Goal: Transaction & Acquisition: Purchase product/service

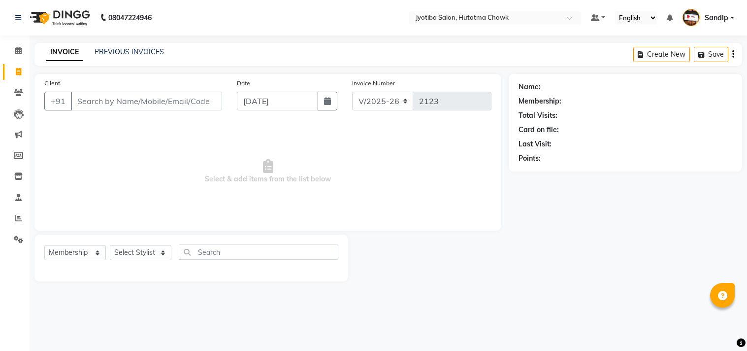
select select "556"
select select "membership"
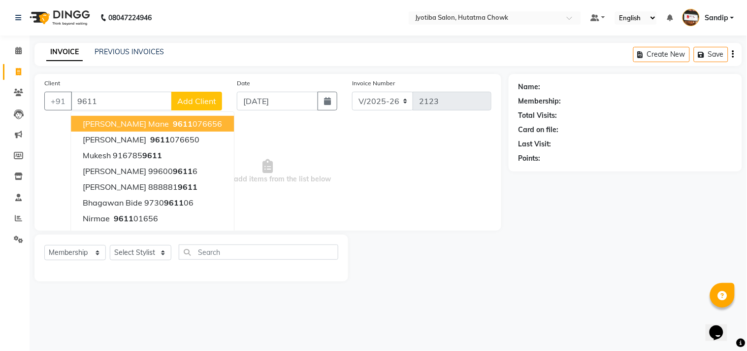
click at [171, 119] on ngb-highlight "9611 076656" at bounding box center [196, 124] width 51 height 10
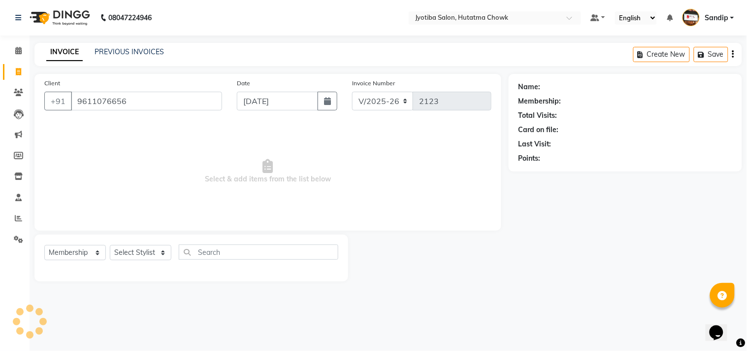
type input "9611076656"
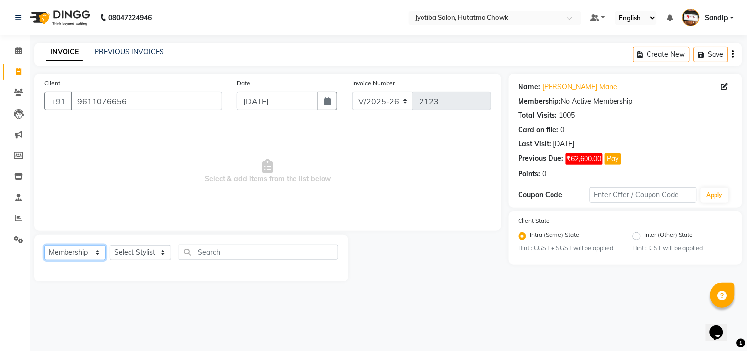
click at [67, 252] on select "Select Service Product Membership Package Voucher Prepaid Gift Card" at bounding box center [75, 252] width 62 height 15
select select "service"
click at [44, 245] on select "Select Service Product Membership Package Voucher Prepaid Gift Card" at bounding box center [75, 252] width 62 height 15
click at [132, 256] on select "Select Stylist [PERSON_NAME] [PERSON_NAME] [PERSON_NAME] [PERSON_NAME] prem RAH…" at bounding box center [141, 252] width 62 height 15
select select "7206"
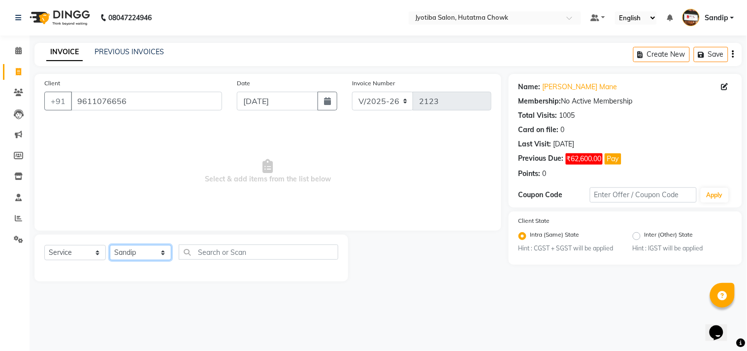
click at [110, 245] on select "Select Stylist [PERSON_NAME] [PERSON_NAME] [PERSON_NAME] [PERSON_NAME] prem RAH…" at bounding box center [141, 252] width 62 height 15
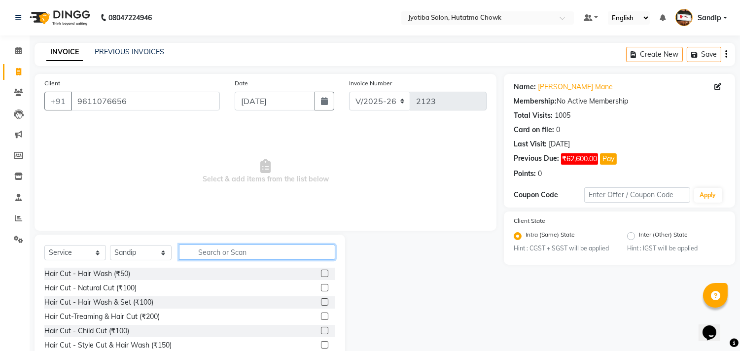
click at [203, 250] on input "text" at bounding box center [257, 251] width 156 height 15
type input "100"
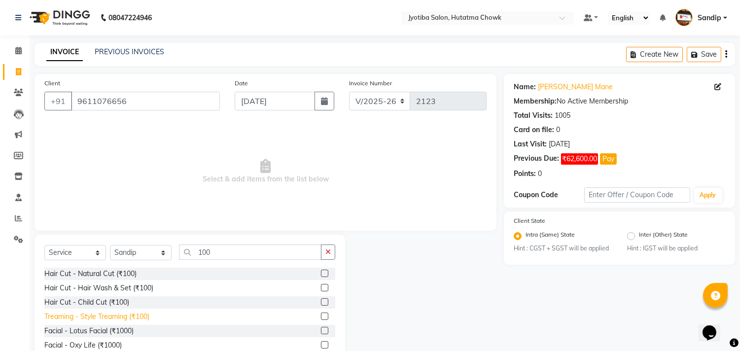
click at [94, 318] on div "Treaming - Style Treaming (₹100)" at bounding box center [96, 316] width 105 height 10
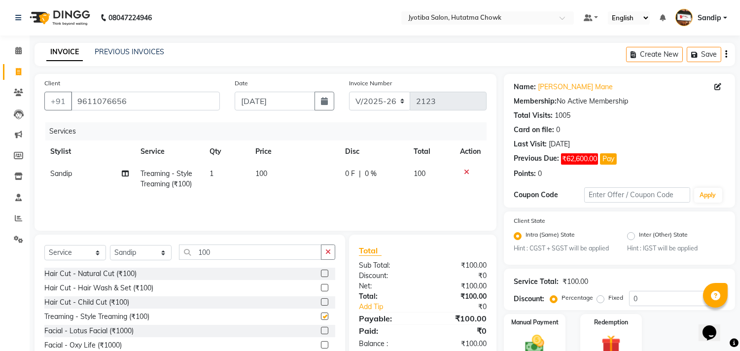
checkbox input "false"
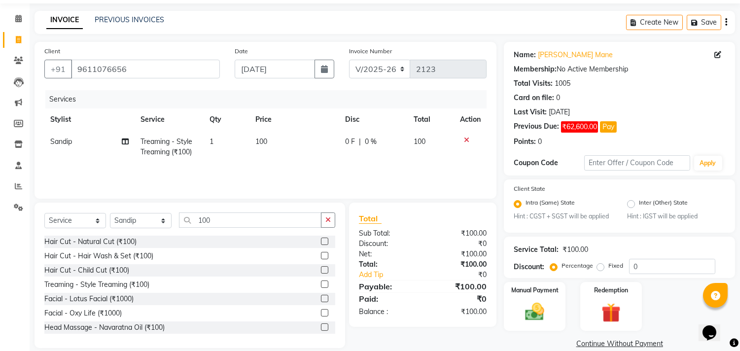
scroll to position [46, 0]
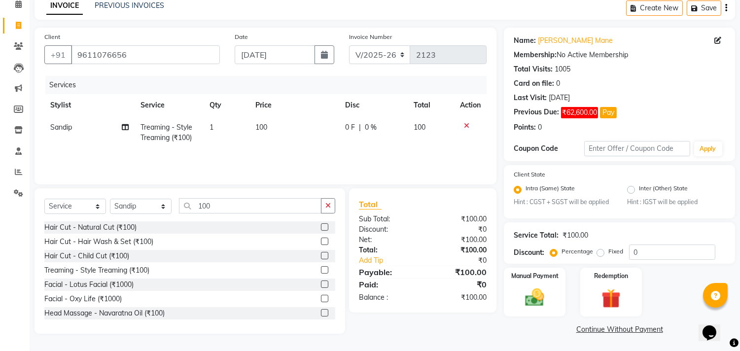
click at [593, 332] on link "Continue Without Payment" at bounding box center [619, 329] width 227 height 10
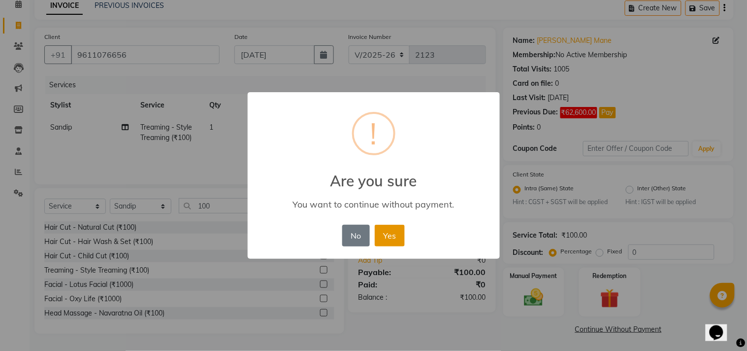
click at [390, 229] on button "Yes" at bounding box center [390, 236] width 30 height 22
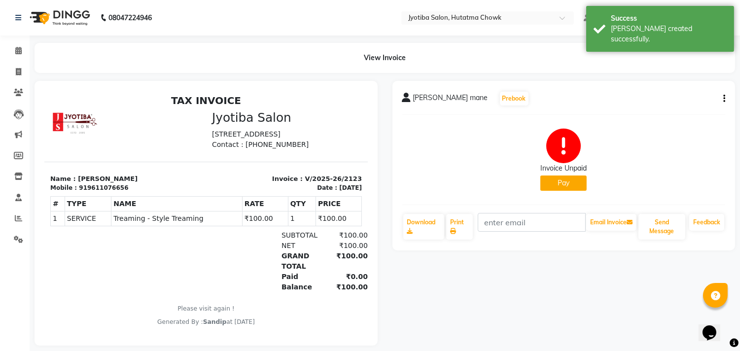
click at [558, 182] on button "Pay" at bounding box center [563, 182] width 46 height 15
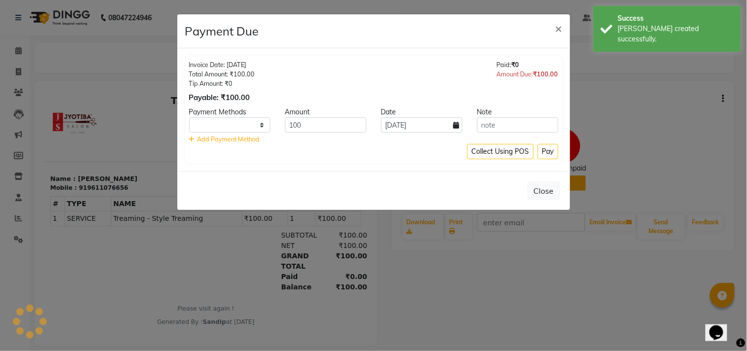
select select "1"
click at [547, 148] on button "Pay" at bounding box center [548, 151] width 21 height 15
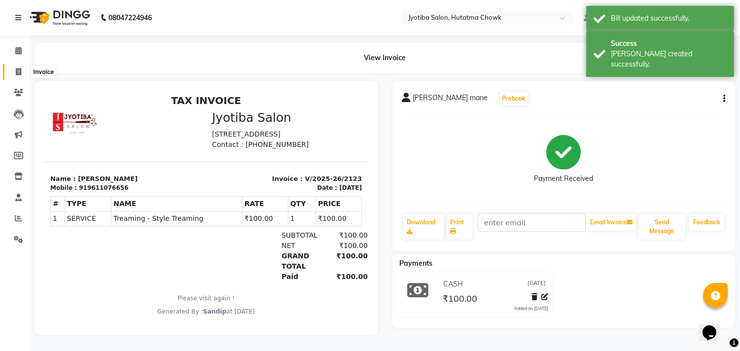
click at [18, 70] on icon at bounding box center [18, 71] width 5 height 7
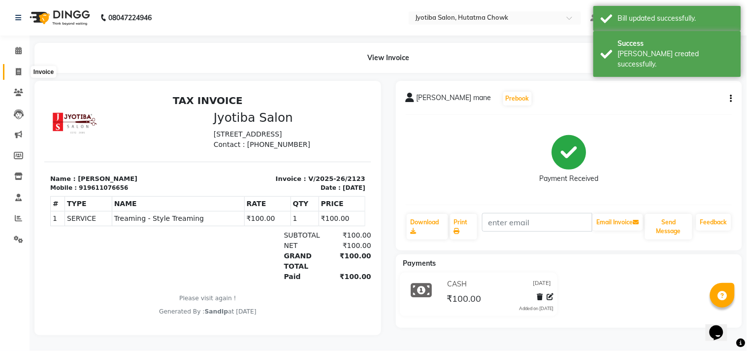
select select "service"
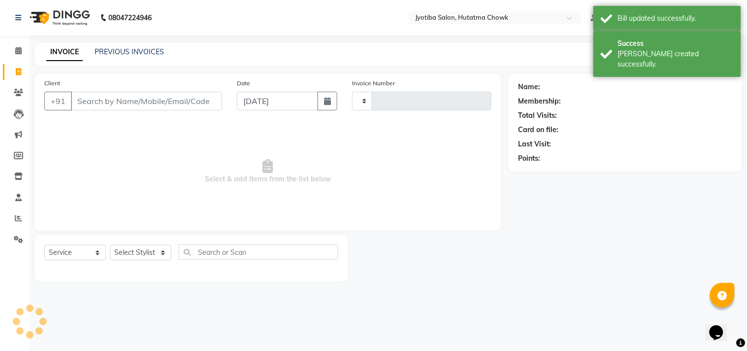
type input "2124"
select select "556"
select select "membership"
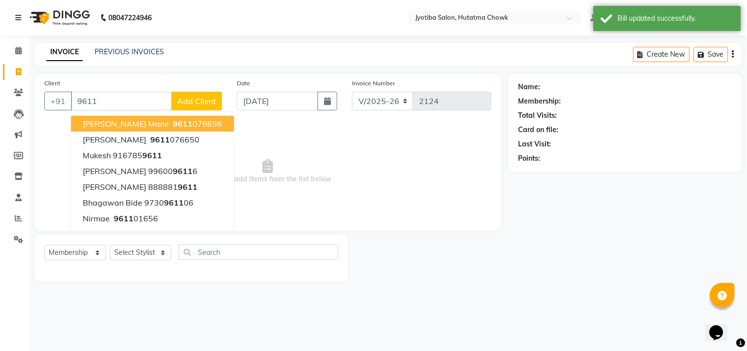
click at [117, 116] on button "SANDEP mane 9611 076656" at bounding box center [152, 124] width 163 height 16
type input "9611076656"
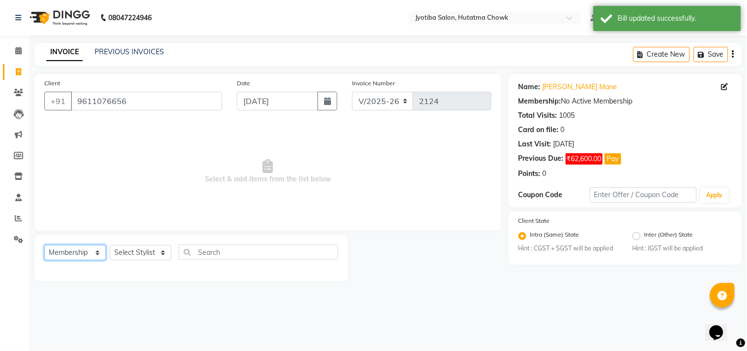
click at [81, 246] on select "Select Service Product Membership Package Voucher Prepaid Gift Card" at bounding box center [75, 252] width 62 height 15
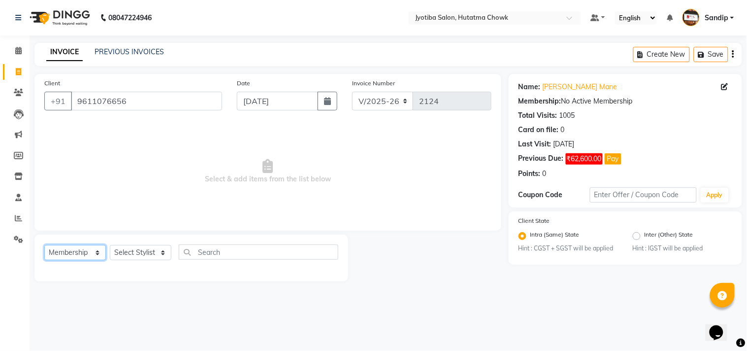
select select "service"
click at [44, 245] on select "Select Service Product Membership Package Voucher Prepaid Gift Card" at bounding box center [75, 252] width 62 height 15
click at [135, 258] on div "Select Service Product Membership Package Voucher Prepaid Gift Card Select Styl…" at bounding box center [191, 255] width 294 height 23
click at [135, 258] on select "Select Stylist [PERSON_NAME] [PERSON_NAME] [PERSON_NAME] [PERSON_NAME] prem RAH…" at bounding box center [141, 252] width 62 height 15
select select "7206"
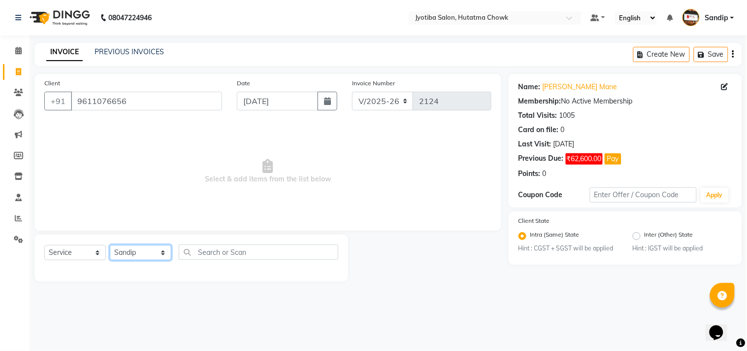
click at [110, 245] on select "Select Stylist [PERSON_NAME] [PERSON_NAME] [PERSON_NAME] [PERSON_NAME] prem RAH…" at bounding box center [141, 252] width 62 height 15
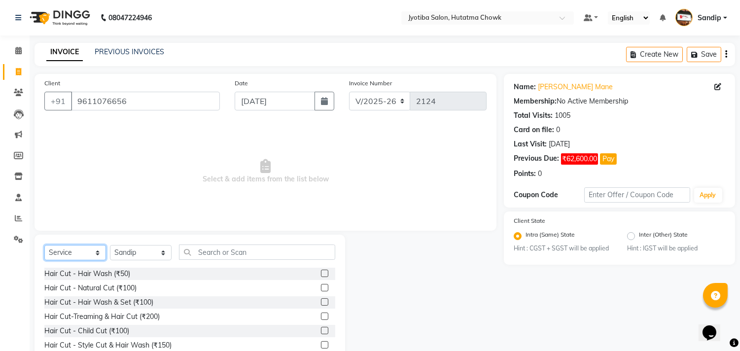
click at [72, 250] on select "Select Service Product Membership Package Voucher Prepaid Gift Card" at bounding box center [75, 252] width 62 height 15
select select "product"
click at [44, 245] on select "Select Service Product Membership Package Voucher Prepaid Gift Card" at bounding box center [75, 252] width 62 height 15
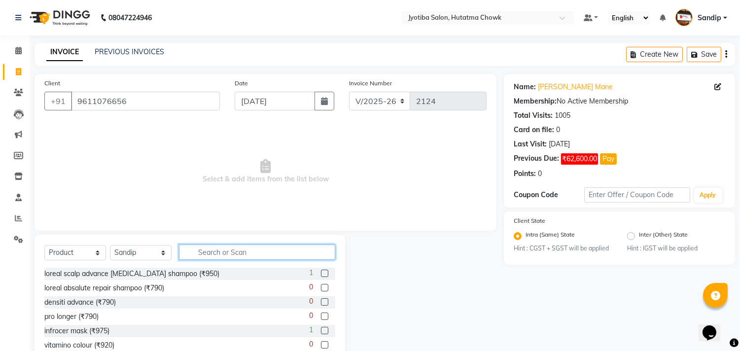
click at [223, 250] on input "text" at bounding box center [257, 251] width 156 height 15
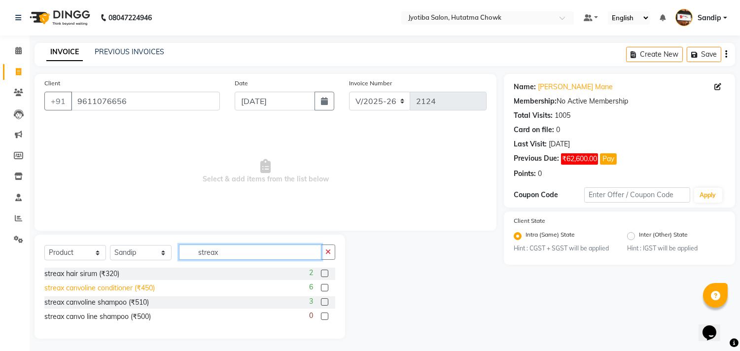
type input "streax"
click at [117, 289] on div "streax canvoline conditioner (₹450)" at bounding box center [99, 288] width 110 height 10
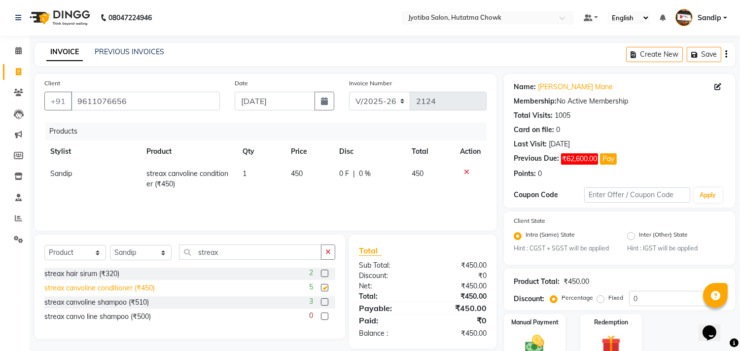
checkbox input "false"
click at [105, 303] on div "streax canvoline shampoo (₹510)" at bounding box center [96, 302] width 104 height 10
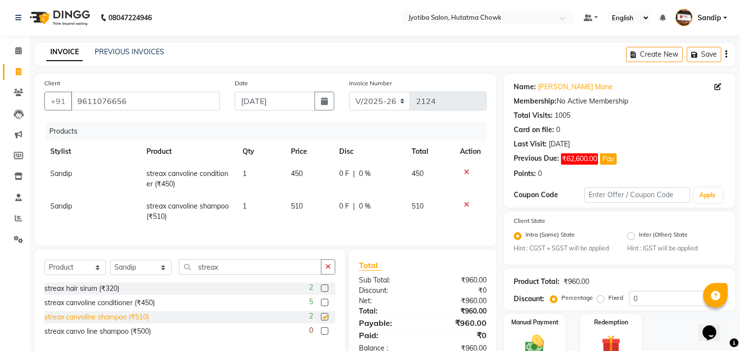
checkbox input "false"
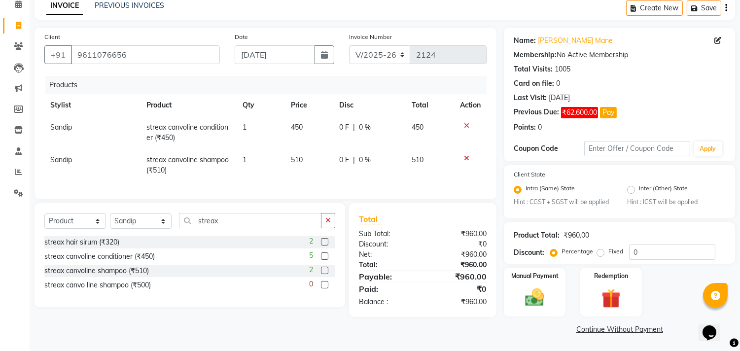
click at [353, 158] on span "|" at bounding box center [354, 160] width 2 height 10
select select "7206"
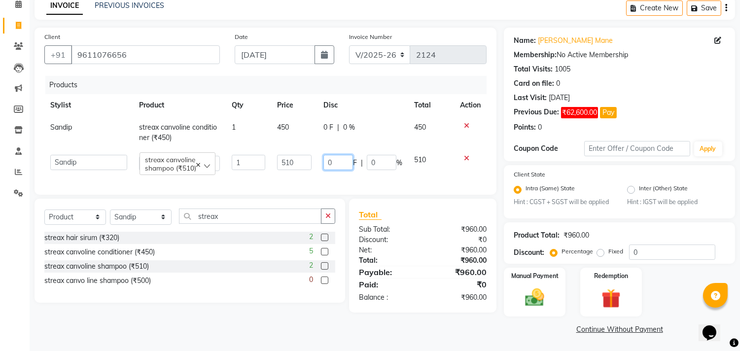
click at [335, 160] on input "0" at bounding box center [338, 162] width 30 height 15
type input "15"
click at [380, 175] on td "15 F | 0 %" at bounding box center [362, 163] width 91 height 28
select select "7206"
click at [337, 161] on input "15" at bounding box center [338, 162] width 30 height 15
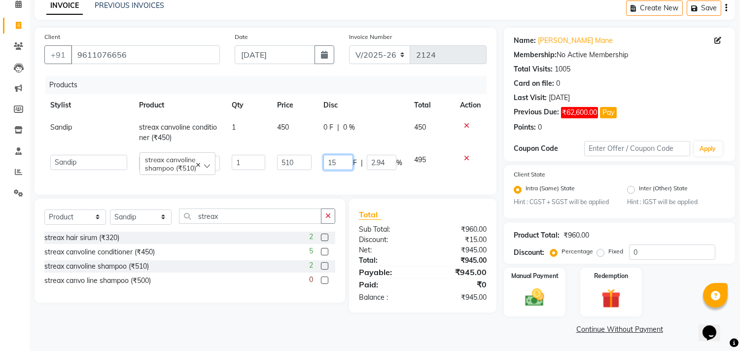
type input "1"
type input "10"
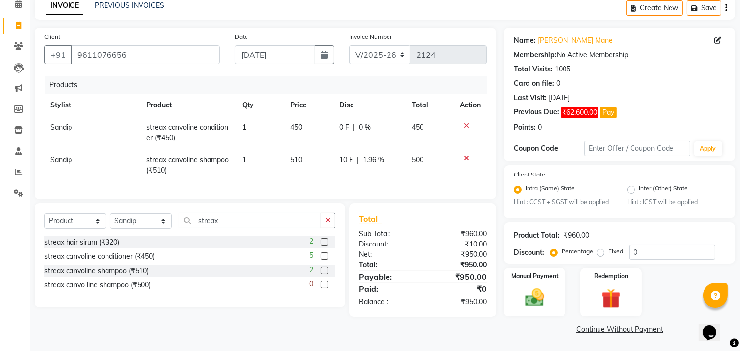
click at [405, 168] on tr "Sandip streax canvoline shampoo (₹510) 1 510 10 F | 1.96 % 500" at bounding box center [265, 165] width 442 height 33
click at [366, 159] on span "1.96 %" at bounding box center [373, 160] width 21 height 10
select select "7206"
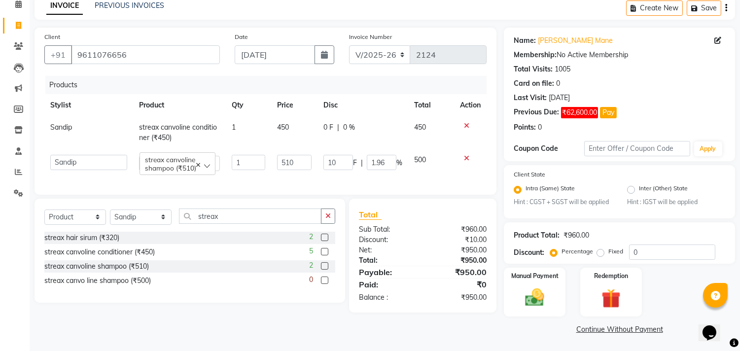
click at [336, 124] on div "0 F | 0 %" at bounding box center [362, 127] width 79 height 10
select select "7206"
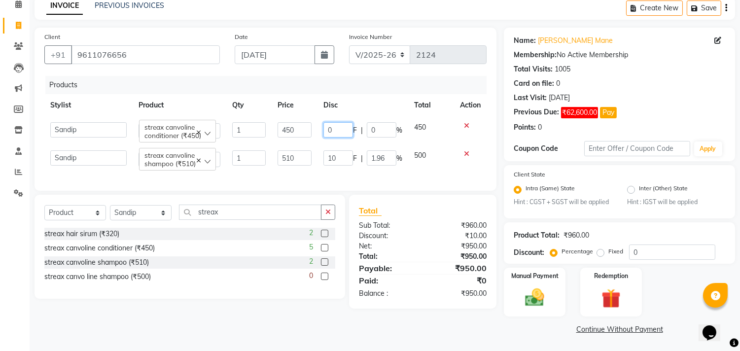
click at [338, 128] on input "0" at bounding box center [338, 129] width 30 height 15
type input "10"
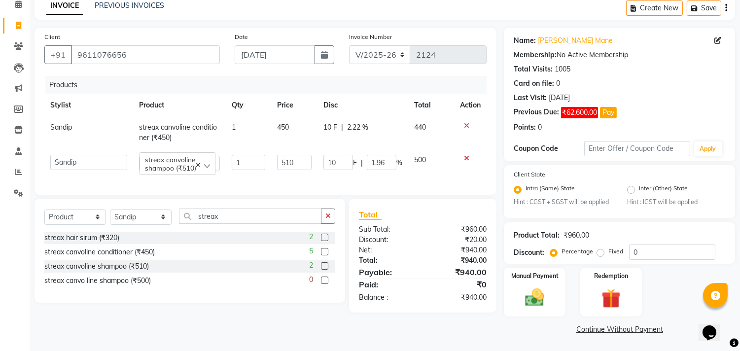
click at [451, 168] on td "500" at bounding box center [431, 163] width 46 height 28
click at [338, 161] on input "10" at bounding box center [338, 162] width 30 height 15
type input "1"
type input "5"
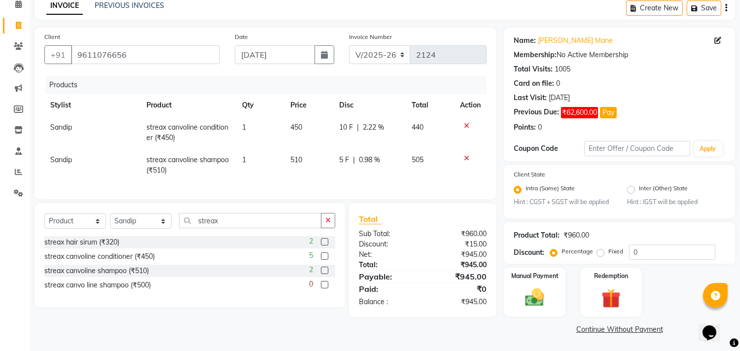
click at [388, 176] on td "5 F | 0.98 %" at bounding box center [369, 165] width 72 height 33
select select "7206"
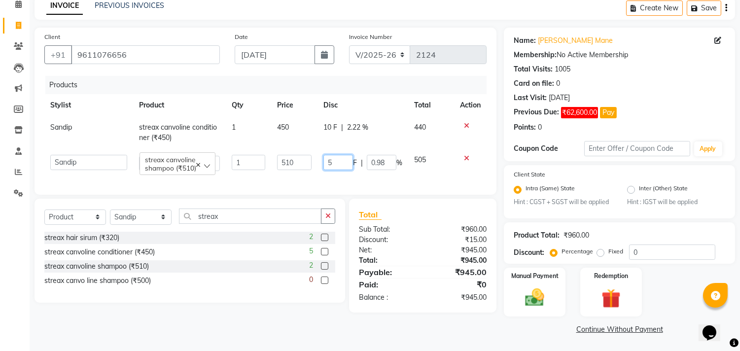
click at [338, 160] on input "5" at bounding box center [338, 162] width 30 height 15
type input "1"
type input "20"
click at [395, 179] on div "Products Stylist Product Qty Price Disc Total Action Sandip streax canvoline co…" at bounding box center [265, 130] width 442 height 109
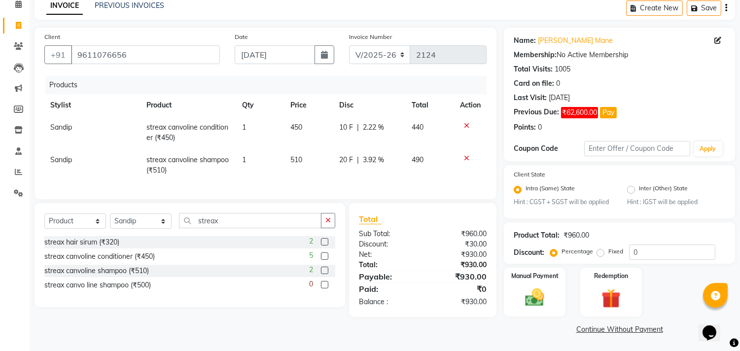
click at [350, 125] on span "10 F" at bounding box center [346, 127] width 14 height 10
select select "7206"
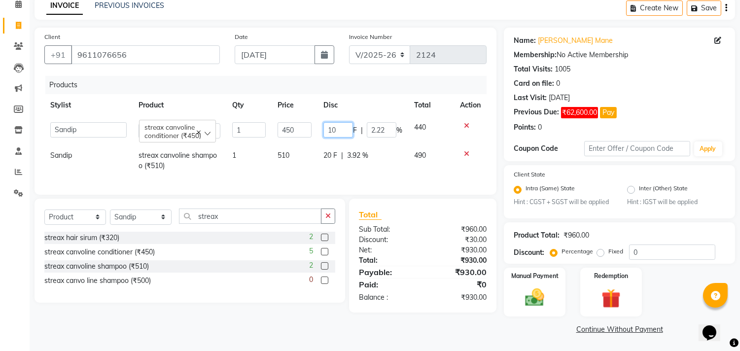
click at [350, 125] on input "10" at bounding box center [338, 129] width 30 height 15
type input "1"
type input "25"
click at [386, 166] on td "20 F | 3.92 %" at bounding box center [362, 160] width 91 height 33
select select "7206"
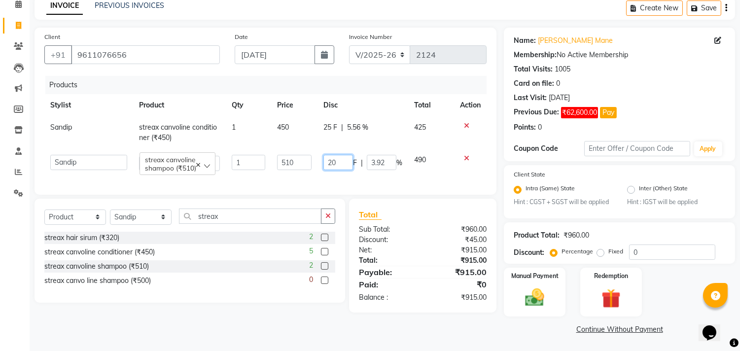
click at [341, 161] on input "20" at bounding box center [338, 162] width 30 height 15
type input "28"
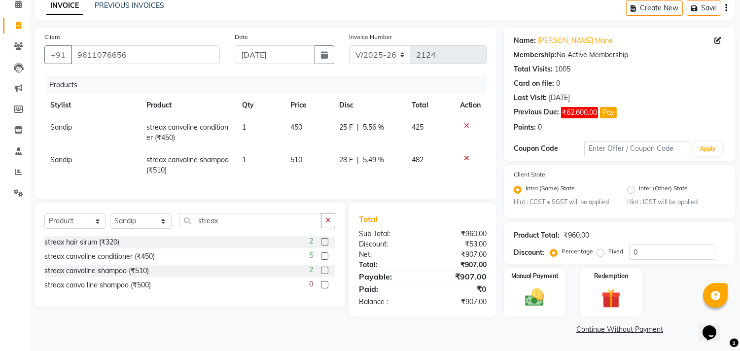
click at [405, 171] on tr "Sandip streax canvoline shampoo (₹510) 1 510 28 F | 5.49 % 482" at bounding box center [265, 165] width 442 height 33
click at [346, 127] on span "25 F" at bounding box center [346, 127] width 14 height 10
select select "7206"
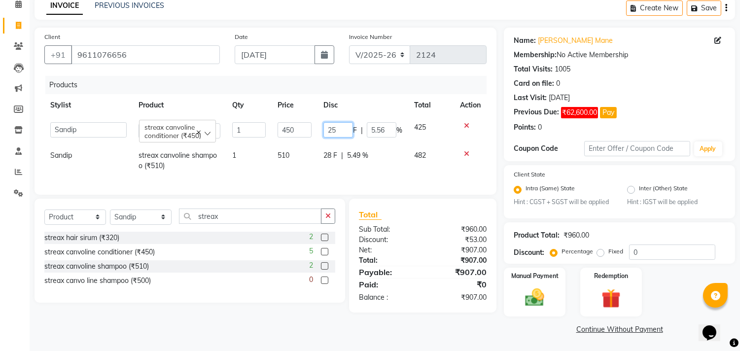
click at [338, 126] on input "25" at bounding box center [338, 129] width 30 height 15
type input "29"
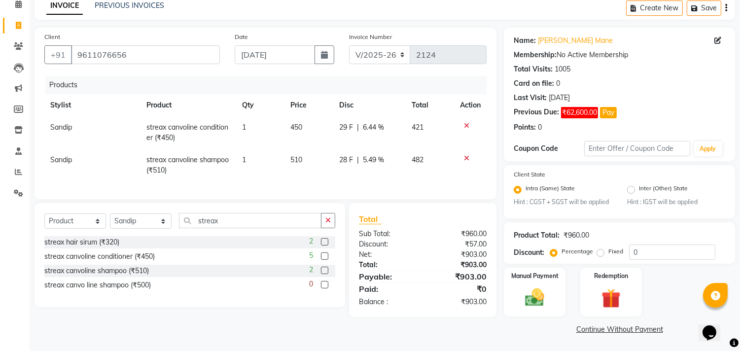
click at [398, 171] on td "28 F | 5.49 %" at bounding box center [369, 165] width 72 height 33
select select "7206"
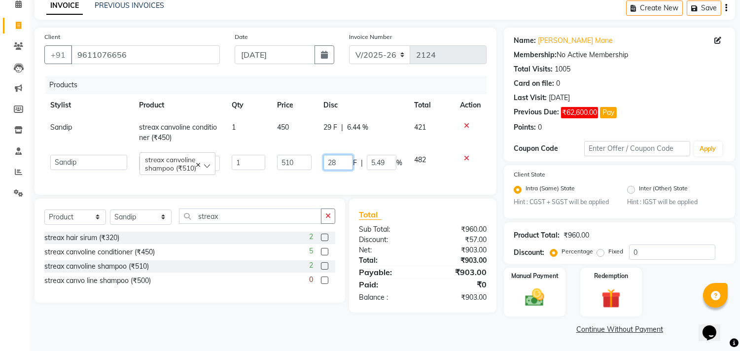
click at [338, 157] on input "28" at bounding box center [338, 162] width 30 height 15
type input "2"
type input "30"
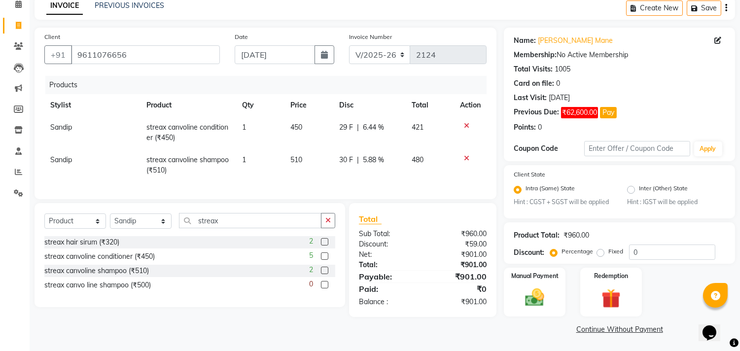
click at [407, 176] on td "480" at bounding box center [429, 165] width 48 height 33
select select "7206"
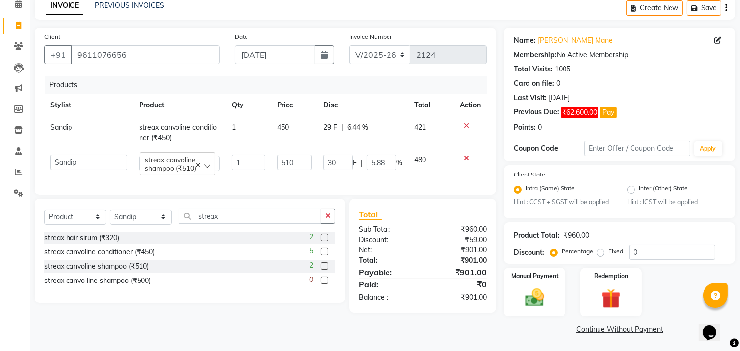
click at [333, 122] on span "29 F" at bounding box center [330, 127] width 14 height 10
select select "7206"
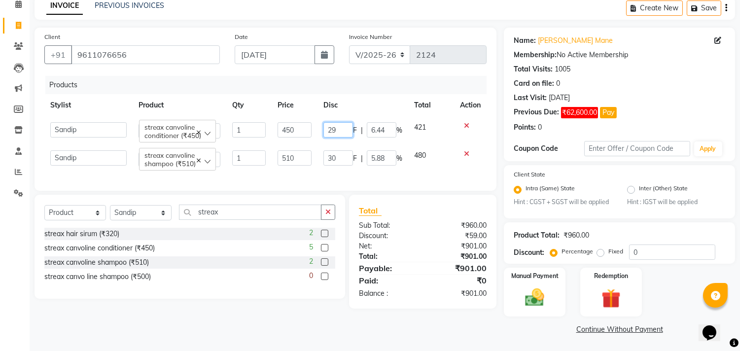
click at [340, 129] on input "29" at bounding box center [338, 129] width 30 height 15
type input "2"
type input "30"
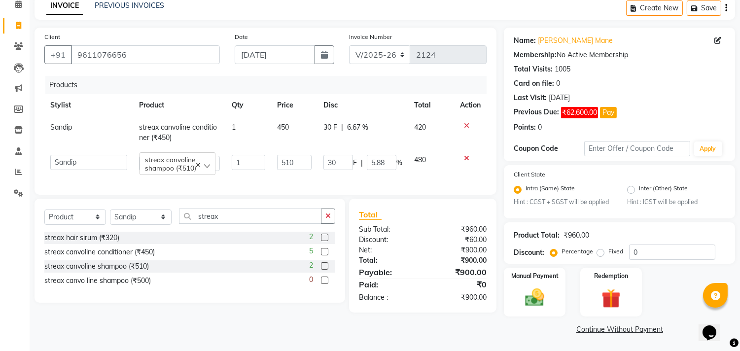
click at [408, 167] on td "480" at bounding box center [431, 163] width 46 height 28
click at [590, 329] on link "Continue Without Payment" at bounding box center [619, 329] width 227 height 10
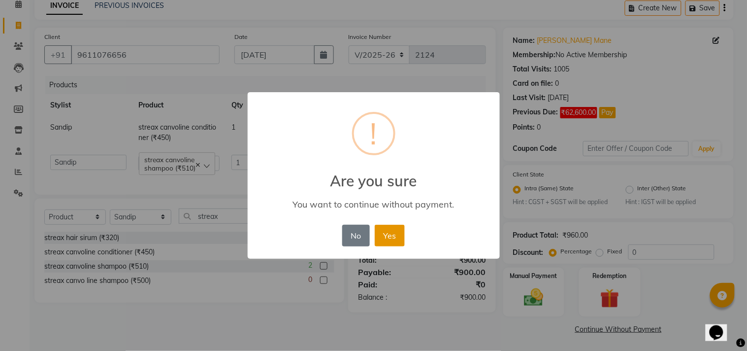
click at [388, 231] on button "Yes" at bounding box center [390, 236] width 30 height 22
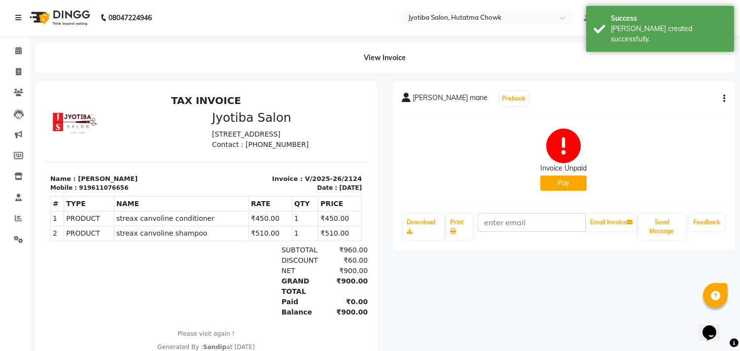
click at [554, 181] on button "Pay" at bounding box center [563, 182] width 46 height 15
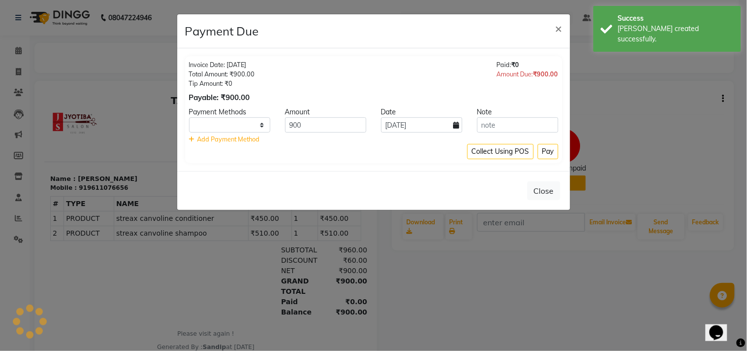
select select "1"
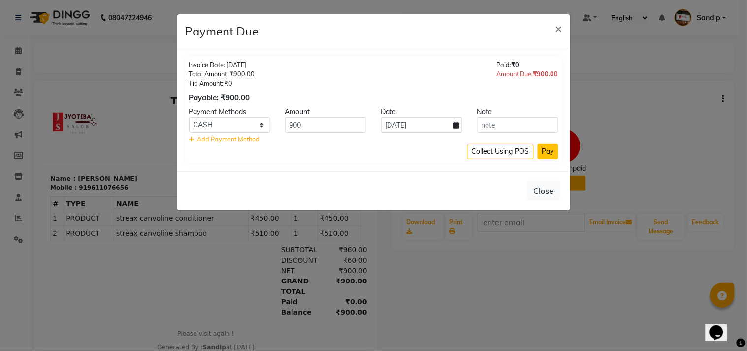
click at [547, 146] on button "Pay" at bounding box center [548, 151] width 21 height 15
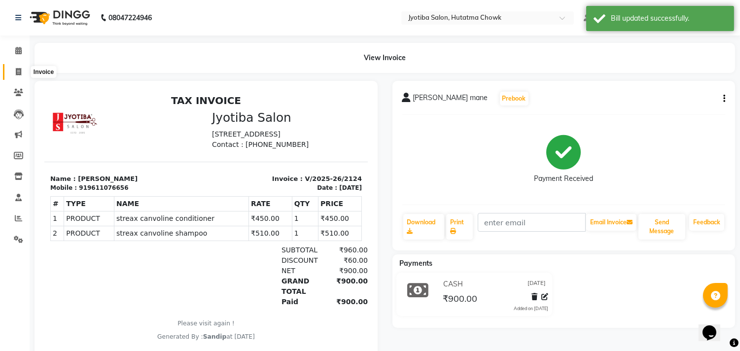
click at [17, 68] on icon at bounding box center [18, 71] width 5 height 7
select select "service"
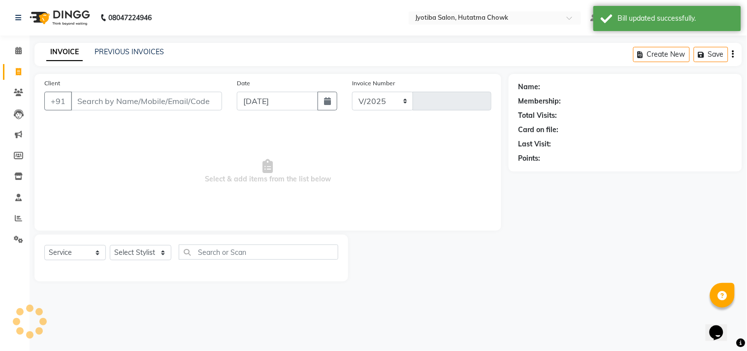
select select "556"
type input "2125"
select select "membership"
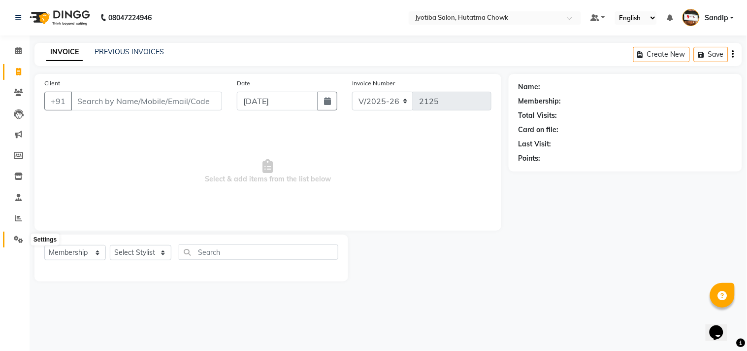
click at [17, 237] on icon at bounding box center [18, 239] width 9 height 7
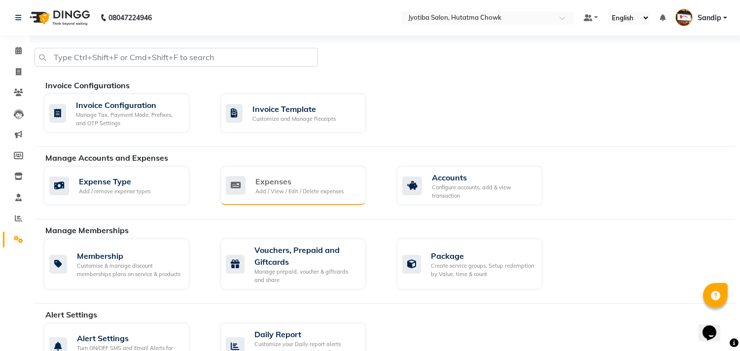
click at [322, 171] on div "Expenses Add / View / Edit / Delete expenses" at bounding box center [292, 185] width 145 height 39
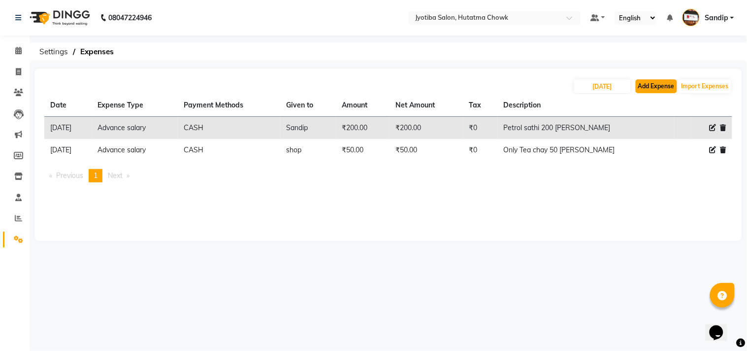
click at [648, 90] on button "Add Expense" at bounding box center [656, 86] width 41 height 14
select select "1"
select select "1663"
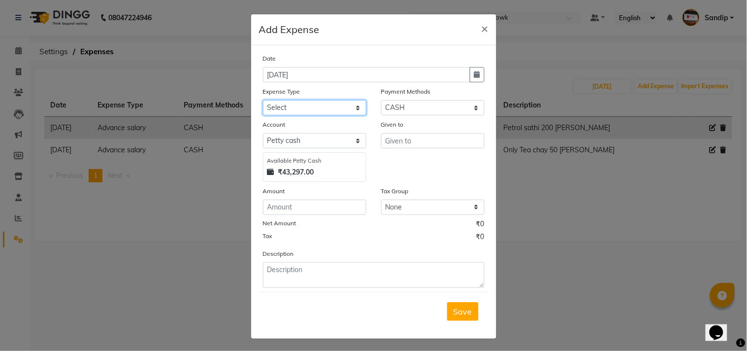
click at [312, 109] on select "Select Advance salary Advance salary ajaj Bank charges Car maintenance Cash tra…" at bounding box center [314, 107] width 103 height 15
select select "18043"
click at [263, 100] on select "Select Advance salary Advance salary ajaj Bank charges Car maintenance Cash tra…" at bounding box center [314, 107] width 103 height 15
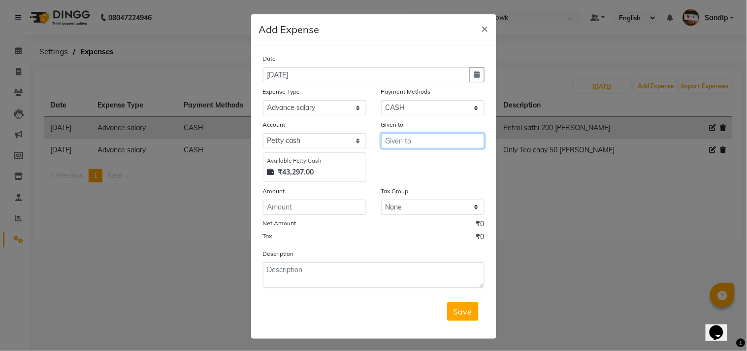
click at [407, 139] on input "text" at bounding box center [432, 140] width 103 height 15
type input "shop"
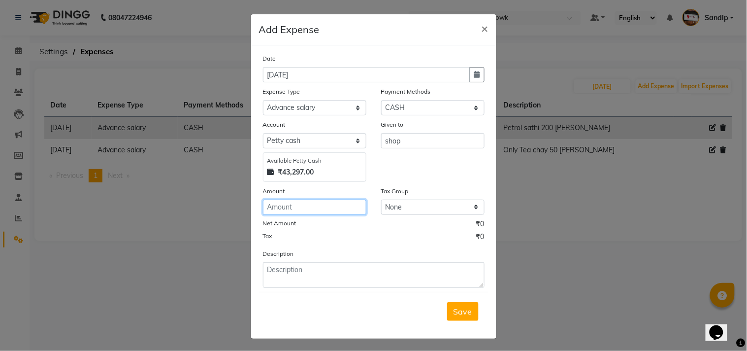
click at [300, 203] on input "number" at bounding box center [314, 207] width 103 height 15
type input "500"
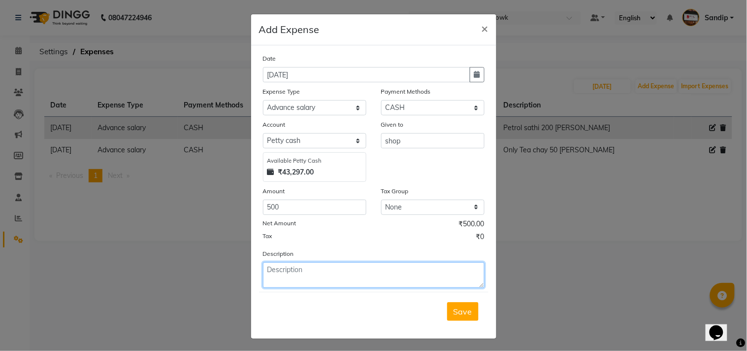
click at [297, 271] on textarea at bounding box center [374, 275] width 222 height 26
type textarea "Gala madhi 500 rup taklay"
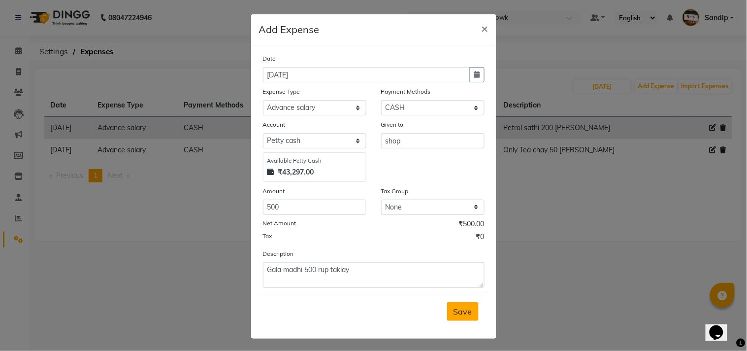
click at [457, 306] on span "Save" at bounding box center [463, 311] width 19 height 10
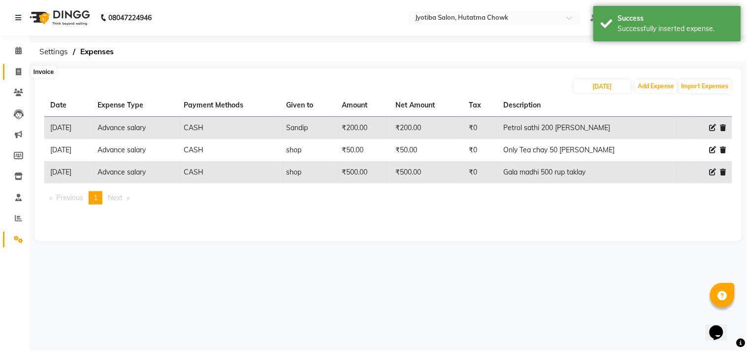
click at [17, 71] on icon at bounding box center [18, 71] width 5 height 7
select select "556"
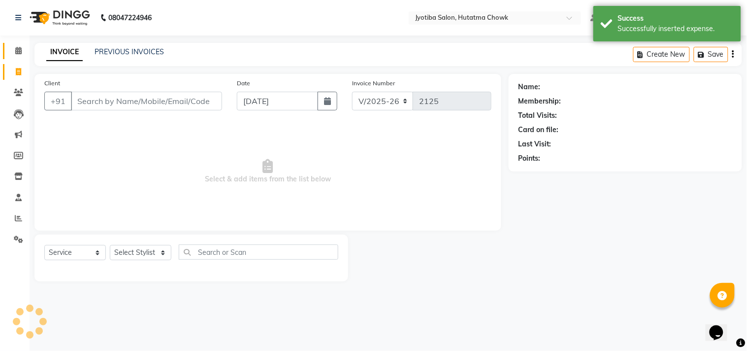
select select "membership"
click at [17, 50] on icon at bounding box center [18, 50] width 6 height 7
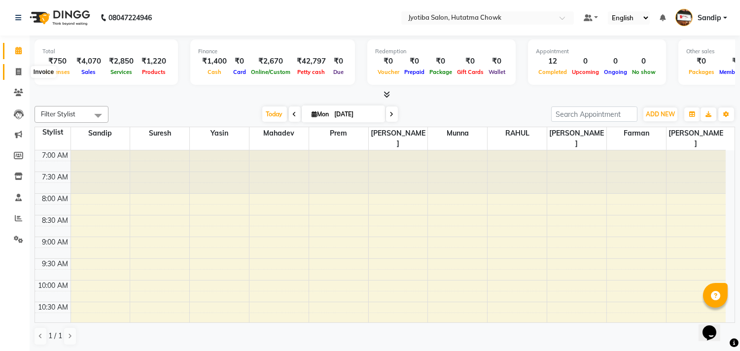
click at [16, 71] on icon at bounding box center [18, 71] width 5 height 7
select select "service"
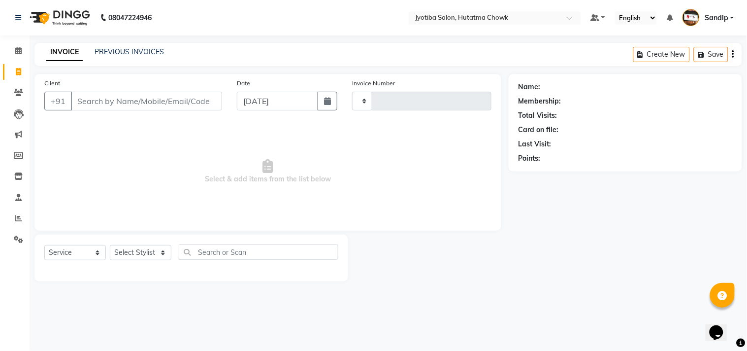
type input "2125"
select select "556"
select select "membership"
click at [129, 48] on link "PREVIOUS INVOICES" at bounding box center [129, 51] width 69 height 9
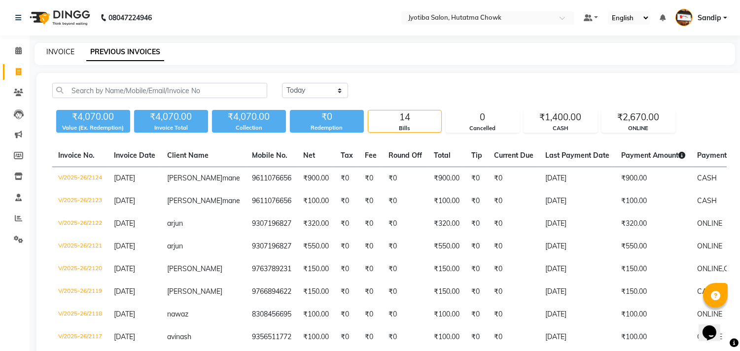
click at [60, 50] on link "INVOICE" at bounding box center [60, 51] width 28 height 9
select select "service"
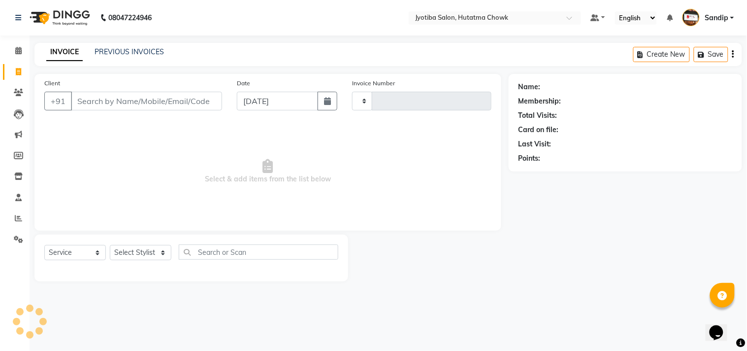
type input "2125"
select select "556"
select select "membership"
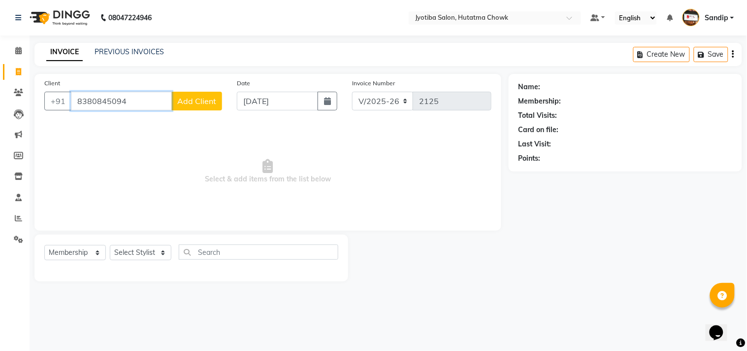
type input "8380845094"
click at [202, 96] on span "Add Client" at bounding box center [196, 101] width 39 height 10
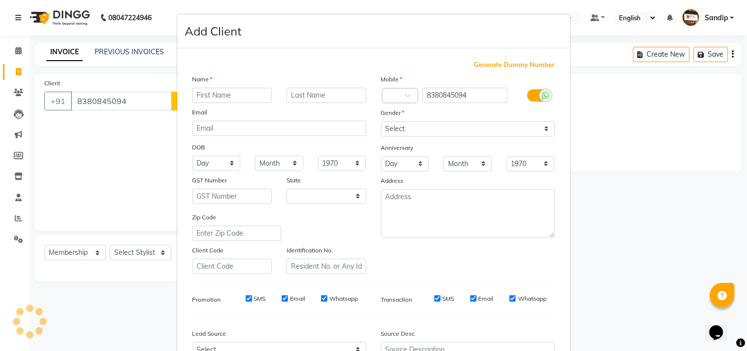
select select "22"
type input "ashish"
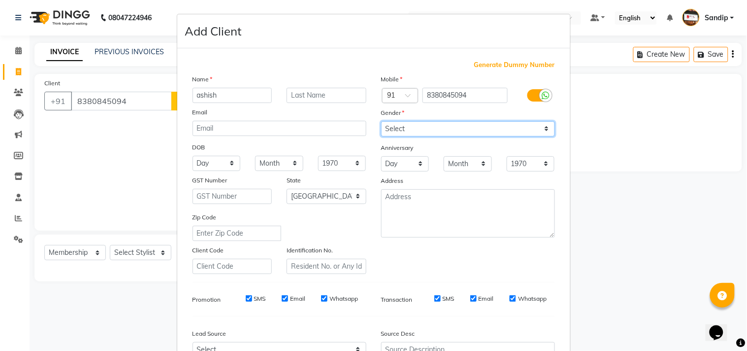
click at [422, 124] on select "Select Male Female Other Prefer Not To Say" at bounding box center [468, 128] width 174 height 15
select select "male"
click at [381, 121] on select "Select Male Female Other Prefer Not To Say" at bounding box center [468, 128] width 174 height 15
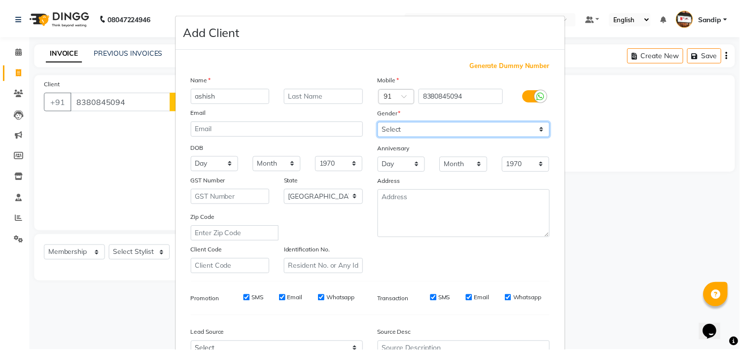
scroll to position [104, 0]
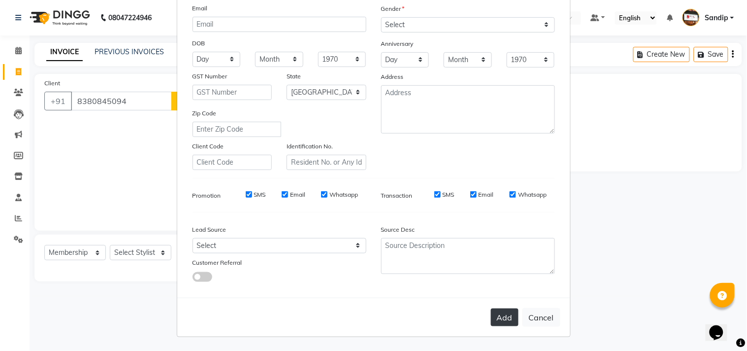
click at [497, 315] on button "Add" at bounding box center [505, 317] width 28 height 18
select select
select select "null"
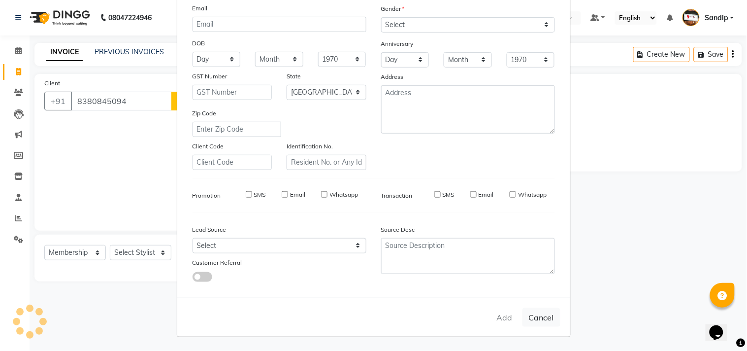
select select
checkbox input "false"
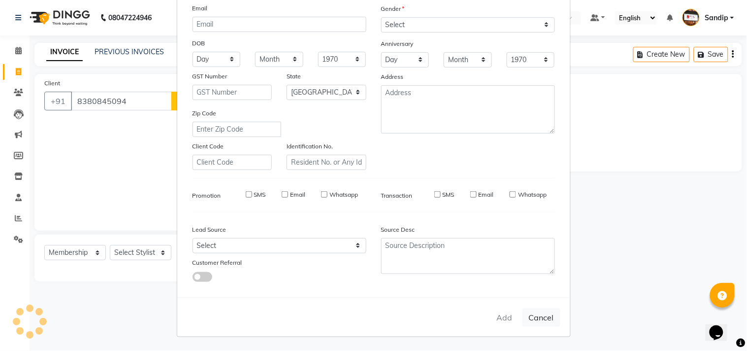
checkbox input "false"
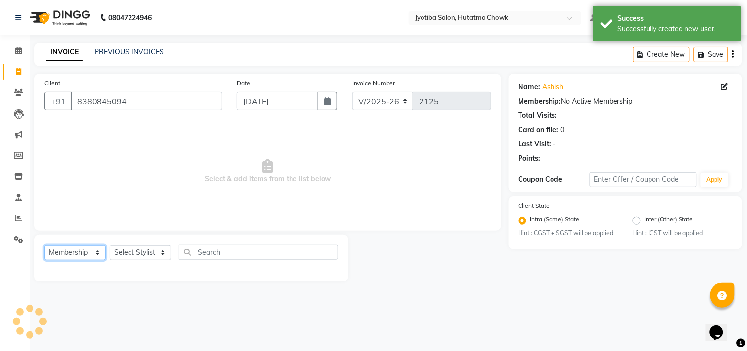
click at [67, 253] on select "Select Service Product Membership Package Voucher Prepaid Gift Card" at bounding box center [75, 252] width 62 height 15
select select "service"
click at [44, 245] on select "Select Service Product Membership Package Voucher Prepaid Gift Card" at bounding box center [75, 252] width 62 height 15
click at [139, 256] on select "Select Stylist [PERSON_NAME] [PERSON_NAME] [PERSON_NAME] [PERSON_NAME] prem RAH…" at bounding box center [141, 252] width 62 height 15
select select "84596"
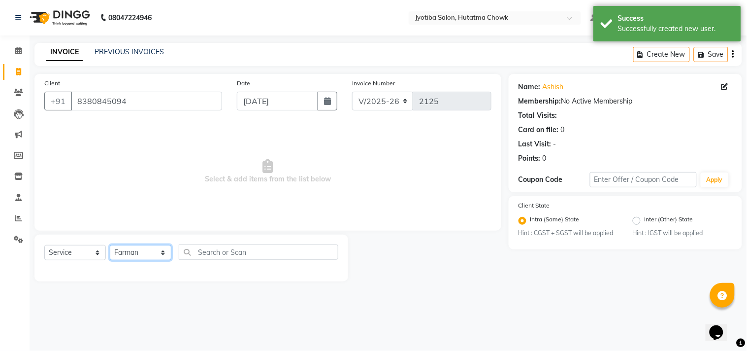
click at [110, 245] on select "Select Stylist [PERSON_NAME] [PERSON_NAME] [PERSON_NAME] [PERSON_NAME] prem RAH…" at bounding box center [141, 252] width 62 height 15
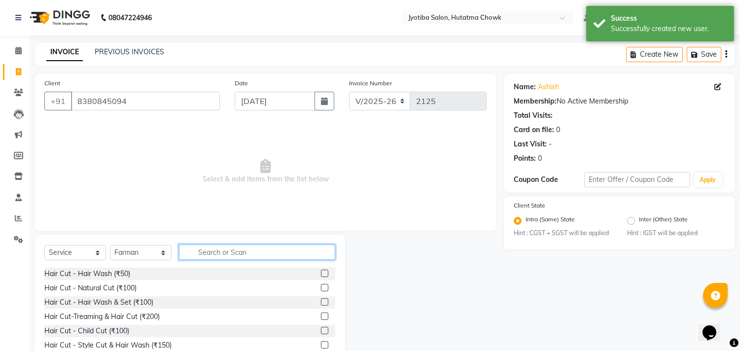
click at [219, 253] on input "text" at bounding box center [257, 251] width 156 height 15
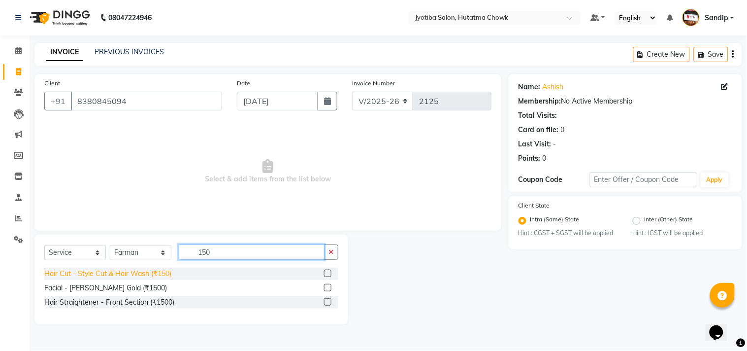
type input "150"
click at [150, 273] on div "Hair Cut - Style Cut & Hair Wash (₹150)" at bounding box center [107, 274] width 127 height 10
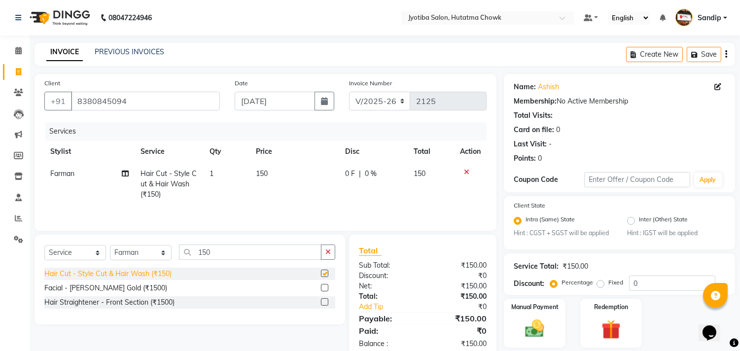
checkbox input "false"
click at [327, 254] on icon "button" at bounding box center [327, 251] width 5 height 7
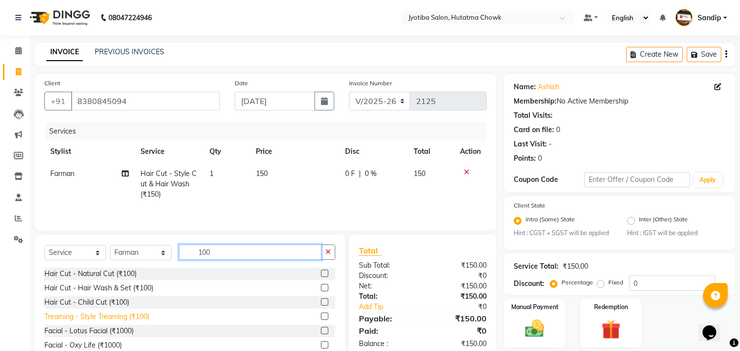
type input "100"
click at [115, 321] on div "Treaming - Style Treaming (₹100)" at bounding box center [96, 316] width 105 height 10
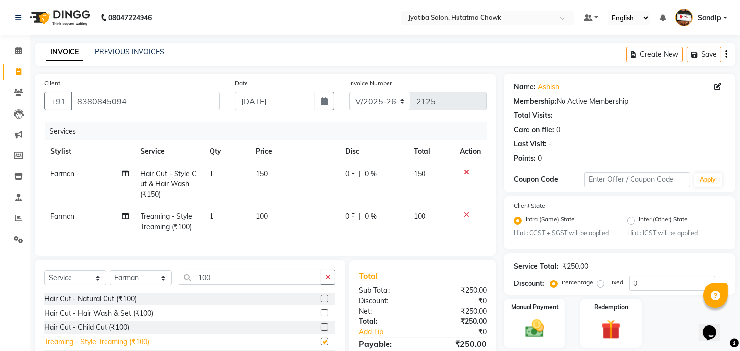
checkbox input "false"
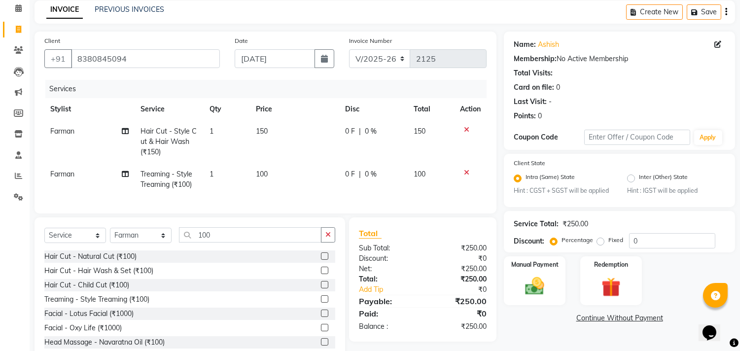
scroll to position [77, 0]
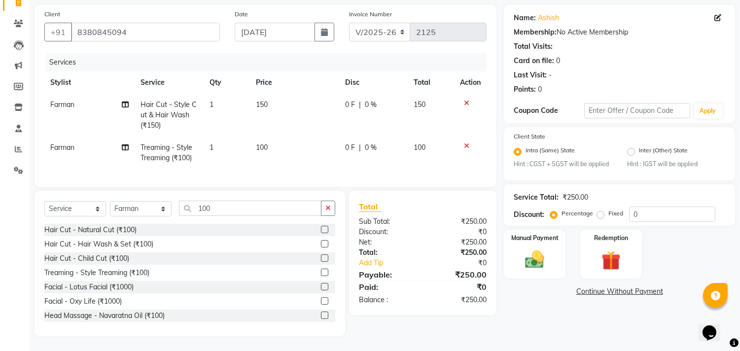
click at [589, 286] on link "Continue Without Payment" at bounding box center [619, 291] width 227 height 10
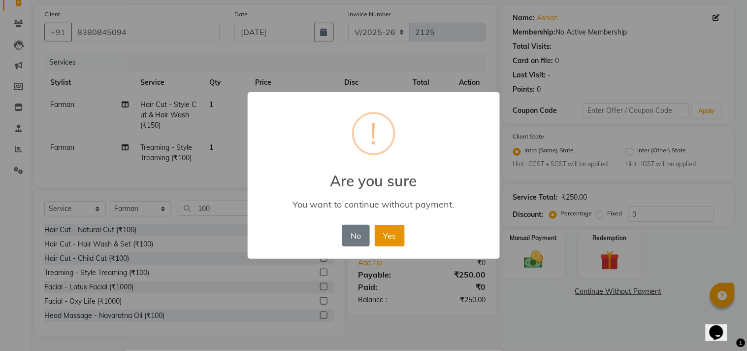
click at [395, 234] on button "Yes" at bounding box center [390, 236] width 30 height 22
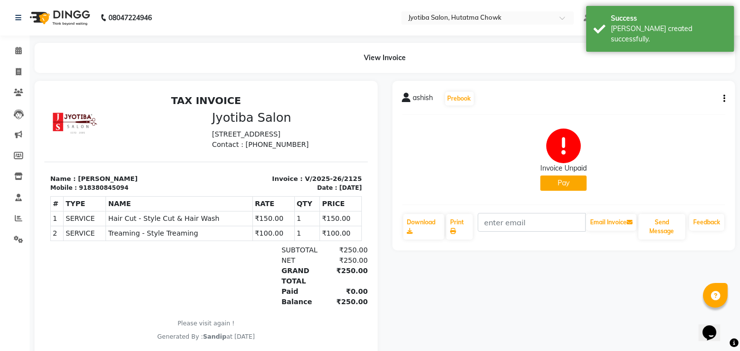
click at [570, 179] on button "Pay" at bounding box center [563, 182] width 46 height 15
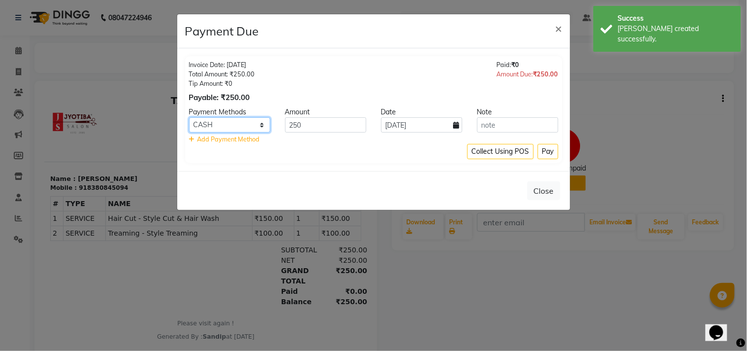
click at [215, 122] on select "CASH ONLINE CARD" at bounding box center [229, 124] width 81 height 15
select select "3"
click at [189, 117] on select "CASH ONLINE CARD" at bounding box center [229, 124] width 81 height 15
click at [545, 146] on button "Pay" at bounding box center [548, 151] width 21 height 15
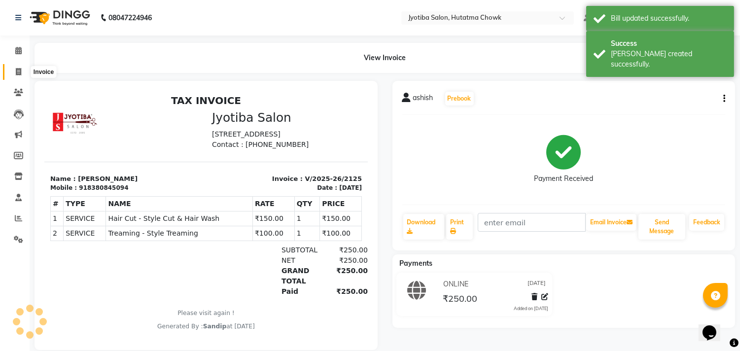
click at [18, 71] on icon at bounding box center [18, 71] width 5 height 7
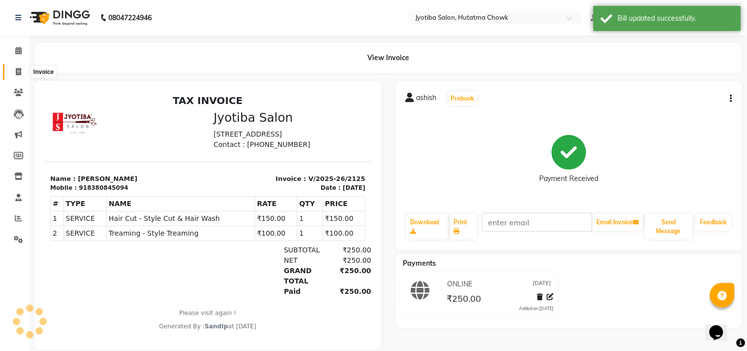
select select "service"
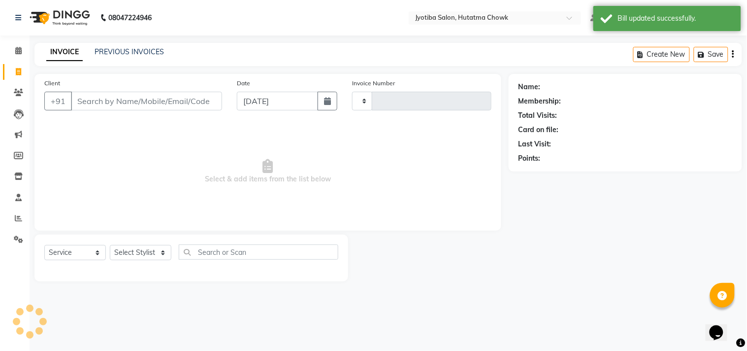
type input "2126"
select select "556"
select select "membership"
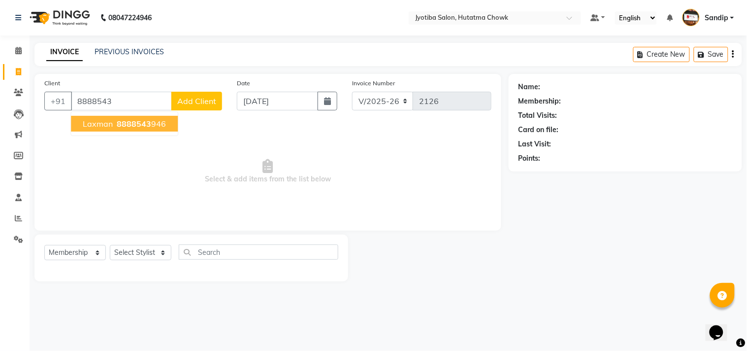
click at [143, 128] on span "8888543" at bounding box center [134, 124] width 34 height 10
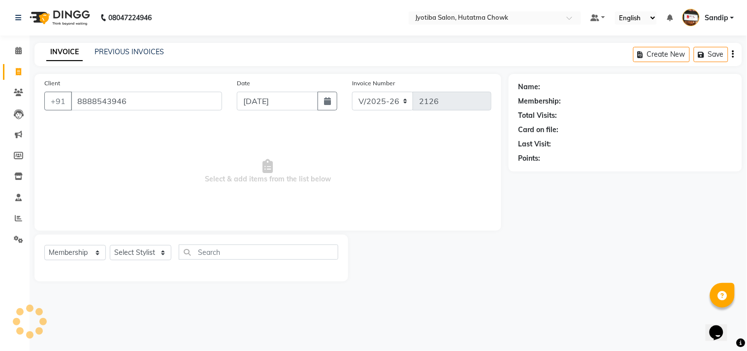
type input "8888543946"
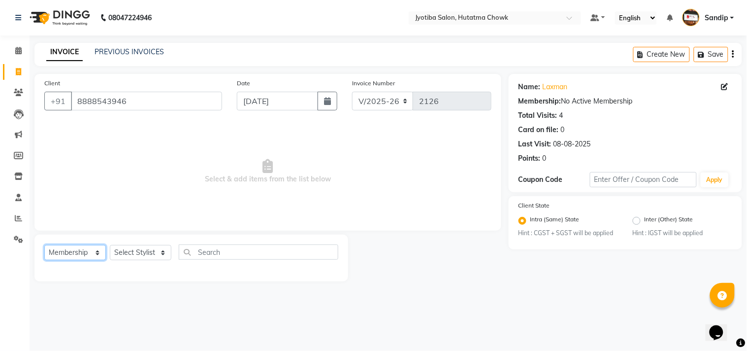
click at [67, 250] on select "Select Service Product Membership Package Voucher Prepaid Gift Card" at bounding box center [75, 252] width 62 height 15
select select "service"
click at [44, 245] on select "Select Service Product Membership Package Voucher Prepaid Gift Card" at bounding box center [75, 252] width 62 height 15
click at [129, 251] on select "Select Stylist [PERSON_NAME] [PERSON_NAME] [PERSON_NAME] [PERSON_NAME] prem RAH…" at bounding box center [141, 252] width 62 height 15
select select "7208"
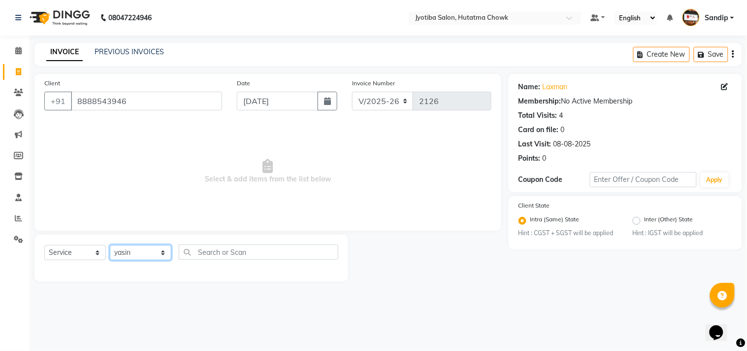
click at [110, 245] on select "Select Stylist [PERSON_NAME] [PERSON_NAME] [PERSON_NAME] [PERSON_NAME] prem RAH…" at bounding box center [141, 252] width 62 height 15
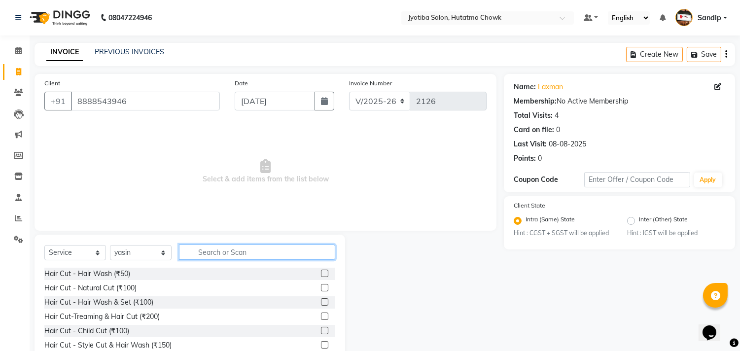
click at [224, 255] on input "text" at bounding box center [257, 251] width 156 height 15
type input "100"
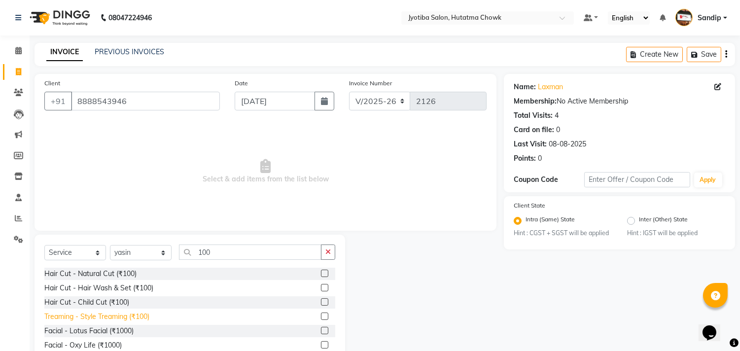
click at [109, 318] on div "Treaming - Style Treaming (₹100)" at bounding box center [96, 316] width 105 height 10
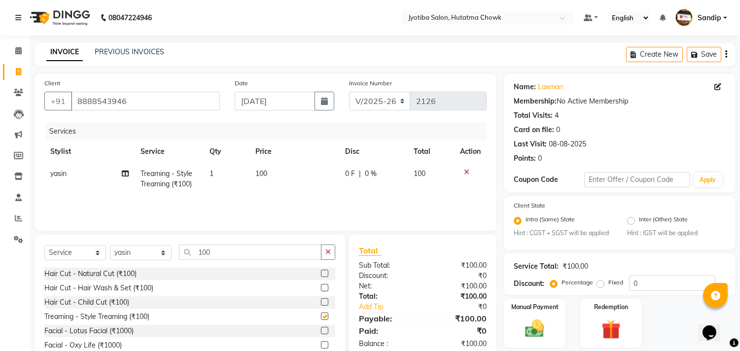
checkbox input "false"
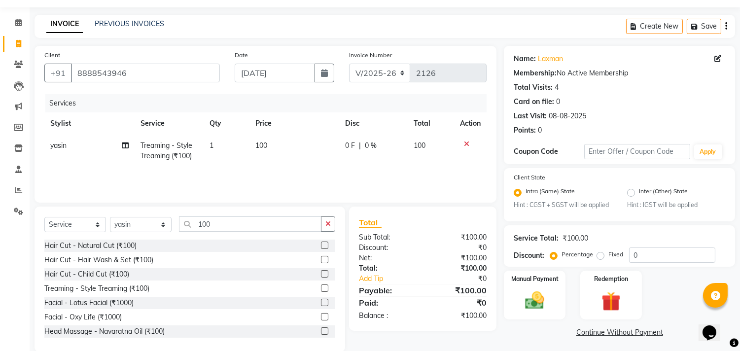
scroll to position [43, 0]
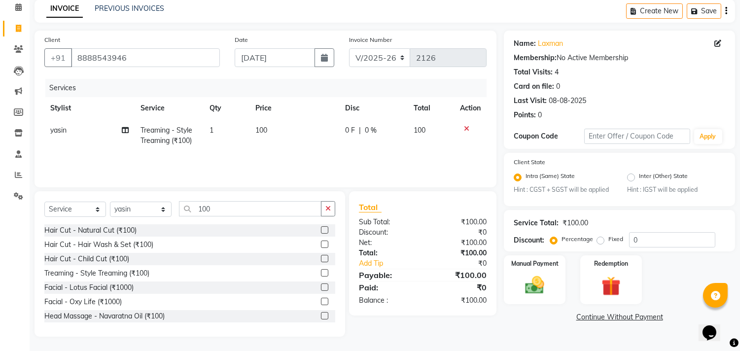
click at [585, 319] on link "Continue Without Payment" at bounding box center [619, 317] width 227 height 10
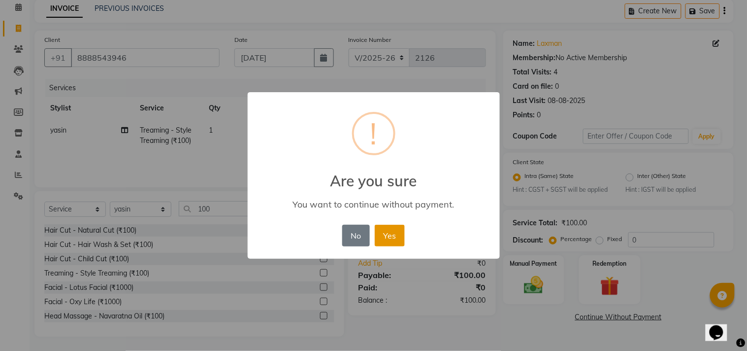
click at [392, 238] on button "Yes" at bounding box center [390, 236] width 30 height 22
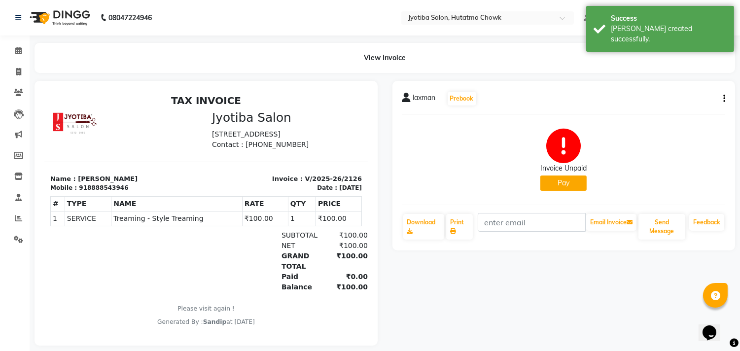
click at [559, 182] on button "Pay" at bounding box center [563, 182] width 46 height 15
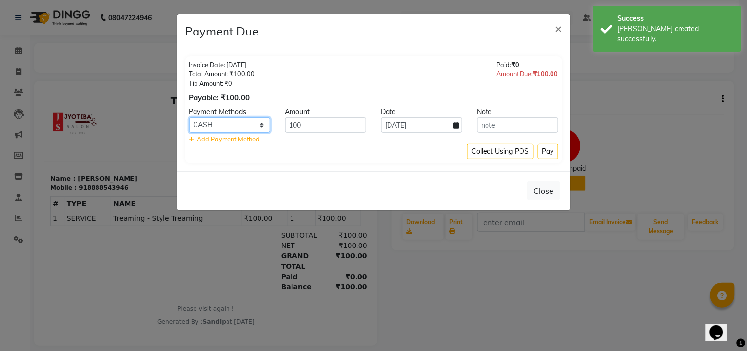
click at [235, 121] on select "CASH ONLINE CARD" at bounding box center [229, 124] width 81 height 15
select select "3"
click at [189, 117] on select "CASH ONLINE CARD" at bounding box center [229, 124] width 81 height 15
click at [548, 147] on button "Pay" at bounding box center [548, 151] width 21 height 15
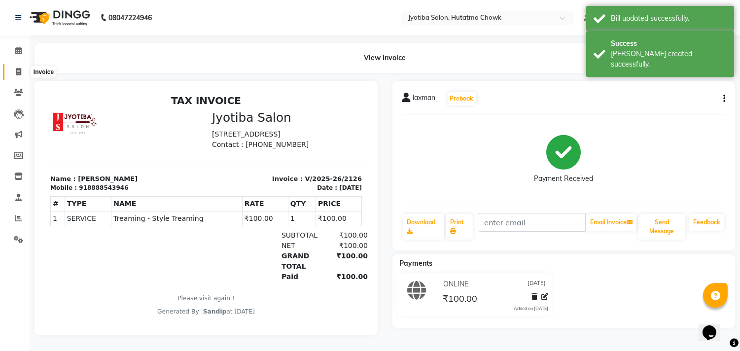
click at [16, 70] on icon at bounding box center [18, 71] width 5 height 7
select select "service"
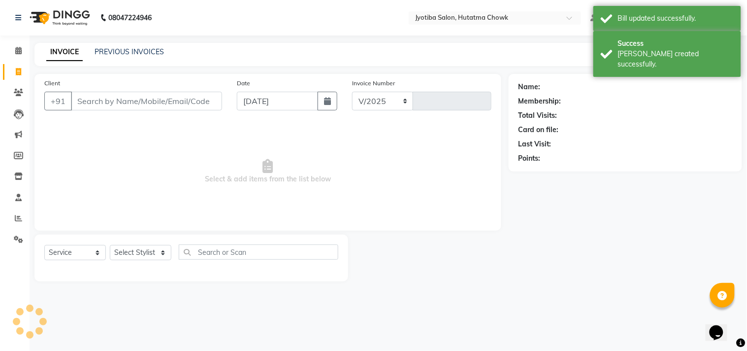
select select "556"
type input "2127"
select select "membership"
click at [131, 56] on link "PREVIOUS INVOICES" at bounding box center [129, 51] width 69 height 9
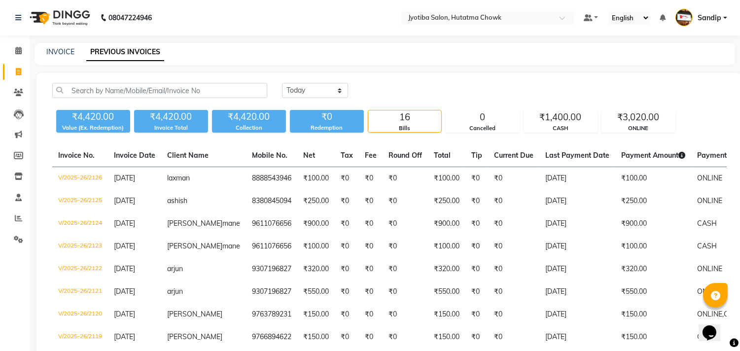
click at [131, 56] on link "PREVIOUS INVOICES" at bounding box center [125, 52] width 78 height 18
click at [61, 51] on link "INVOICE" at bounding box center [60, 51] width 28 height 9
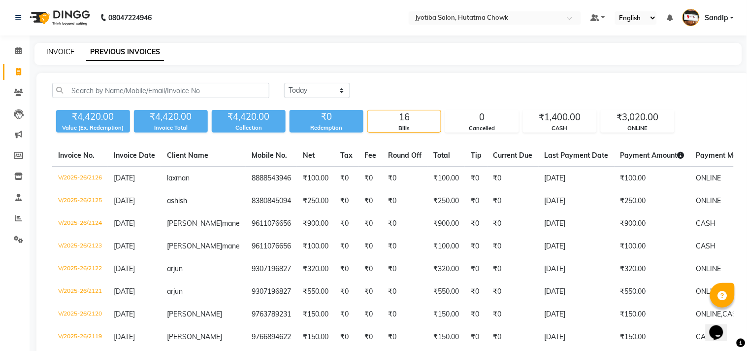
select select "service"
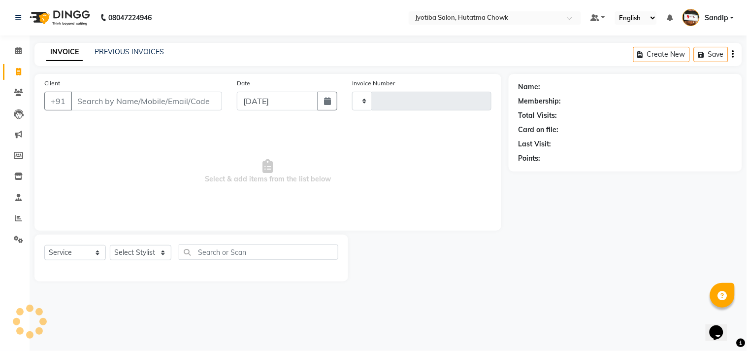
type input "2127"
select select "556"
select select "membership"
click at [17, 49] on icon at bounding box center [18, 50] width 6 height 7
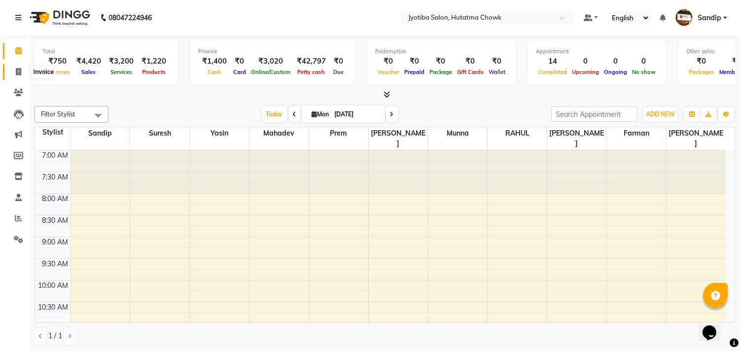
click at [16, 76] on span at bounding box center [18, 72] width 17 height 11
select select "service"
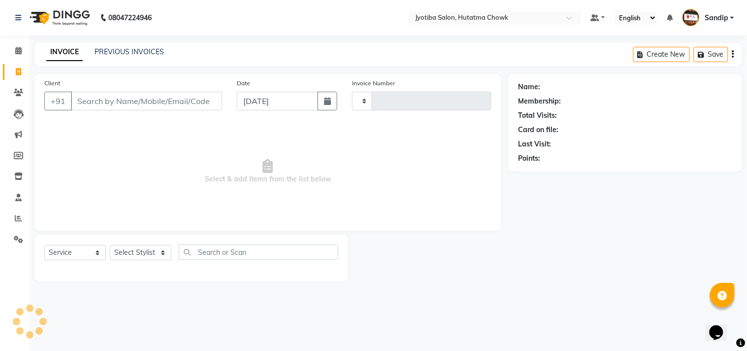
type input "2127"
select select "556"
select select "membership"
click at [129, 49] on link "PREVIOUS INVOICES" at bounding box center [129, 51] width 69 height 9
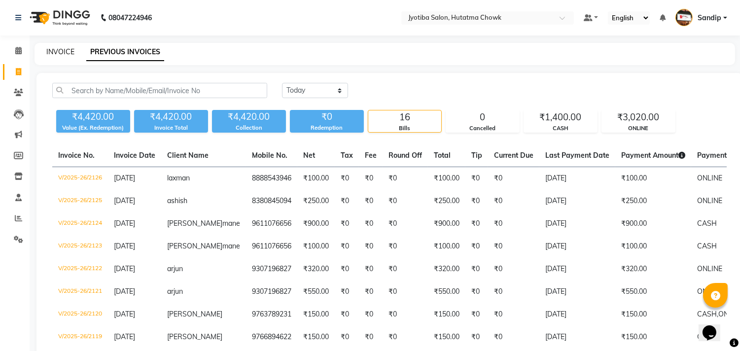
click at [60, 49] on link "INVOICE" at bounding box center [60, 51] width 28 height 9
select select "service"
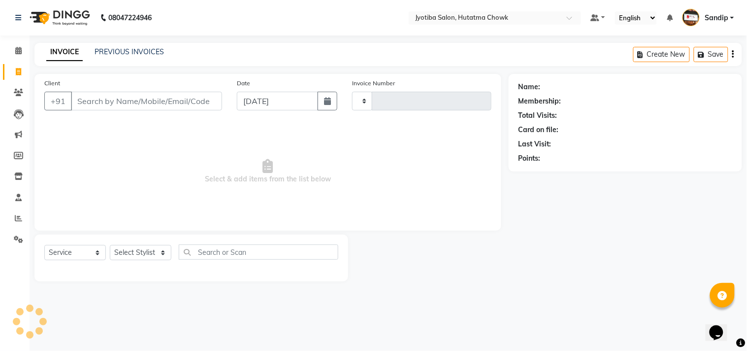
type input "2127"
select select "556"
select select "membership"
click at [126, 48] on link "PREVIOUS INVOICES" at bounding box center [129, 51] width 69 height 9
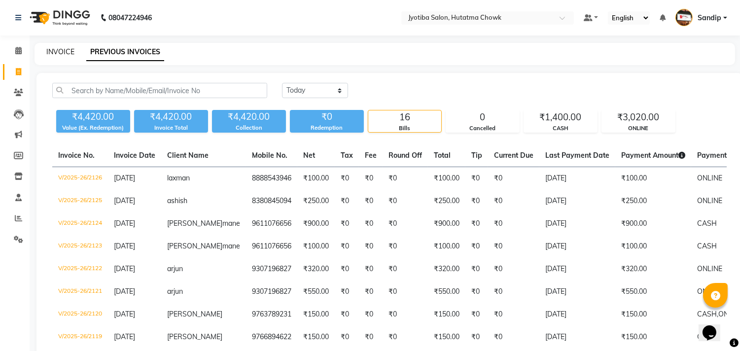
click at [60, 50] on link "INVOICE" at bounding box center [60, 51] width 28 height 9
select select "service"
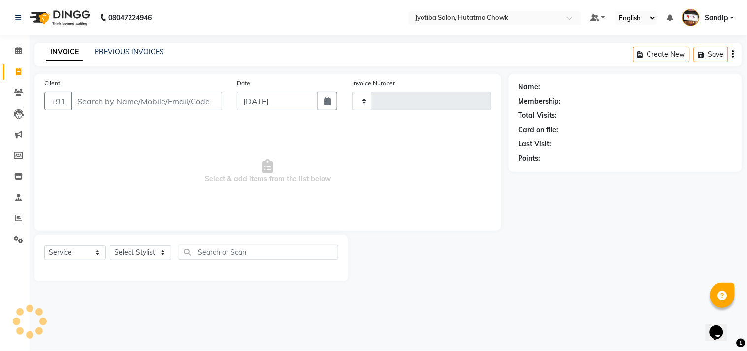
type input "2127"
select select "556"
select select "membership"
click at [17, 51] on icon at bounding box center [18, 50] width 6 height 7
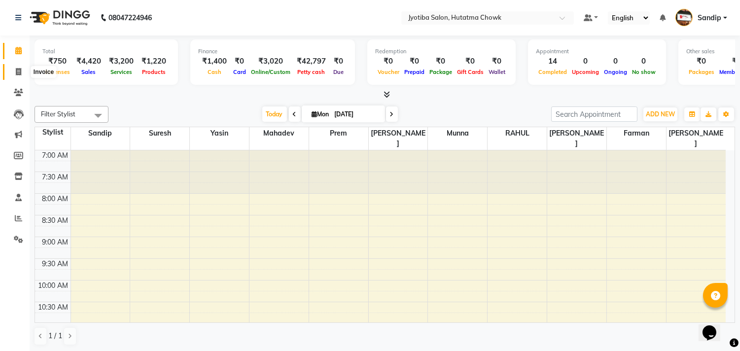
click at [16, 75] on icon at bounding box center [18, 71] width 5 height 7
select select "service"
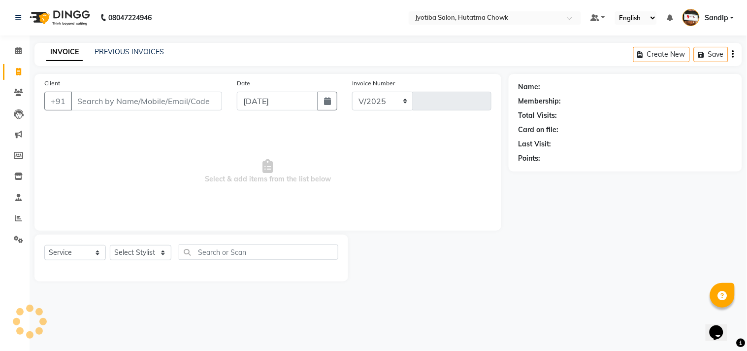
select select "556"
type input "2127"
select select "membership"
click at [130, 48] on link "PREVIOUS INVOICES" at bounding box center [129, 51] width 69 height 9
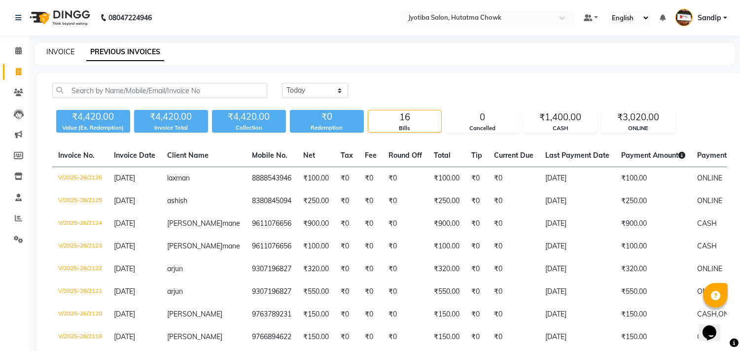
click at [60, 50] on link "INVOICE" at bounding box center [60, 51] width 28 height 9
select select "556"
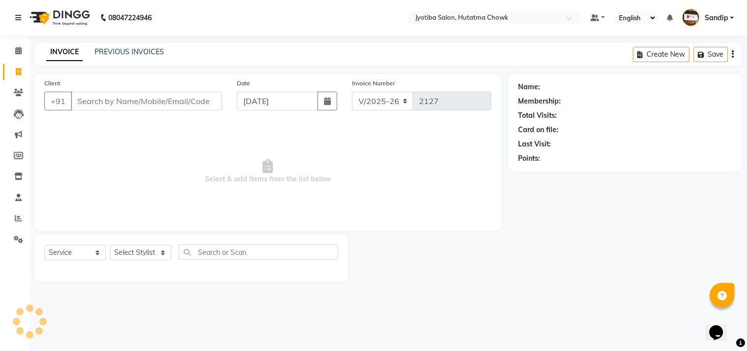
select select "membership"
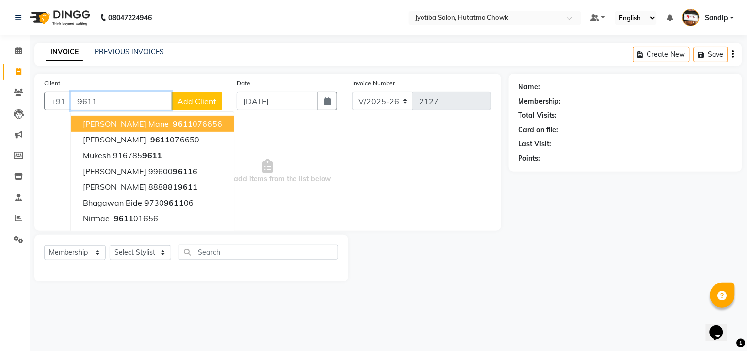
click at [154, 117] on button "SANDEP mane 9611 076656" at bounding box center [152, 124] width 163 height 16
type input "9611076656"
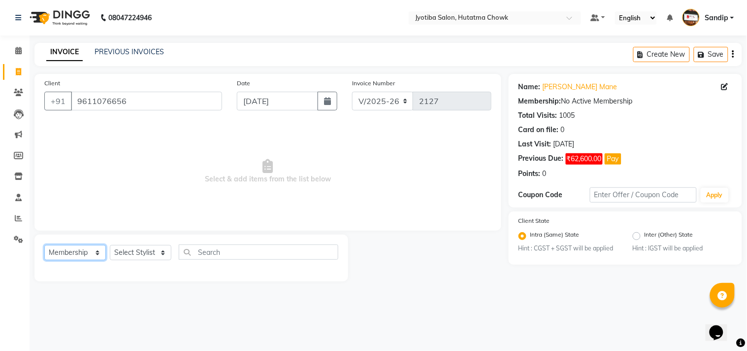
click at [74, 253] on select "Select Service Product Membership Package Voucher Prepaid Gift Card" at bounding box center [75, 252] width 62 height 15
select select "service"
click at [44, 245] on select "Select Service Product Membership Package Voucher Prepaid Gift Card" at bounding box center [75, 252] width 62 height 15
click at [138, 254] on select "Select Stylist [PERSON_NAME] [PERSON_NAME] [PERSON_NAME] [PERSON_NAME] prem RAH…" at bounding box center [141, 252] width 62 height 15
select select "7206"
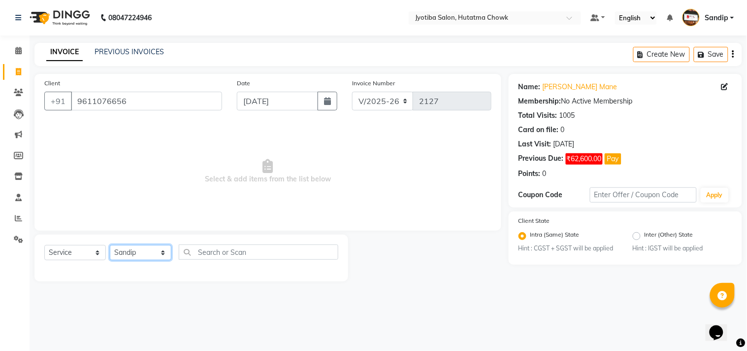
click at [110, 245] on select "Select Stylist [PERSON_NAME] [PERSON_NAME] [PERSON_NAME] [PERSON_NAME] prem RAH…" at bounding box center [141, 252] width 62 height 15
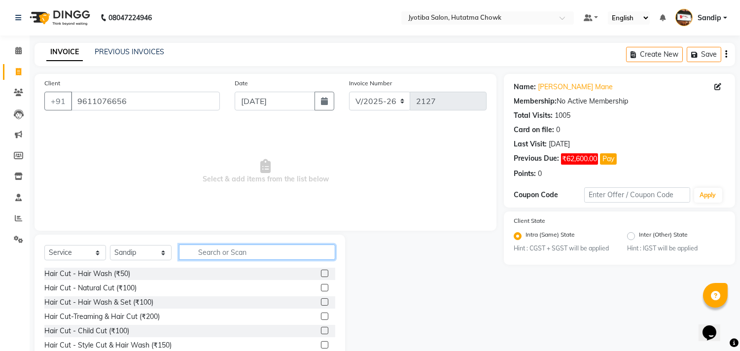
click at [212, 248] on input "text" at bounding box center [257, 251] width 156 height 15
type input "100"
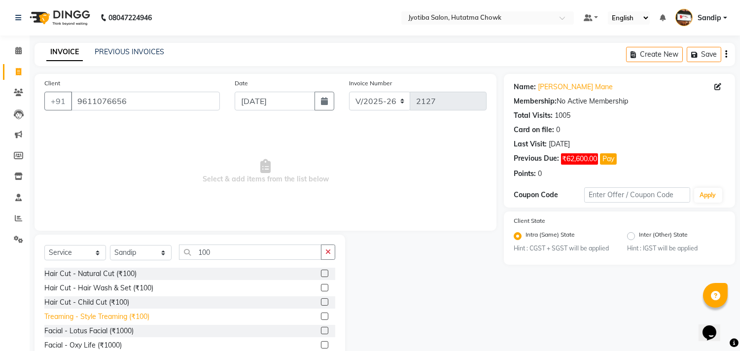
click at [91, 321] on div "Treaming - Style Treaming (₹100)" at bounding box center [96, 316] width 105 height 10
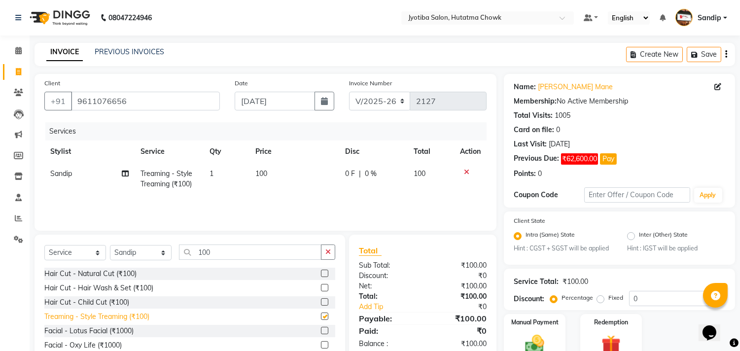
checkbox input "false"
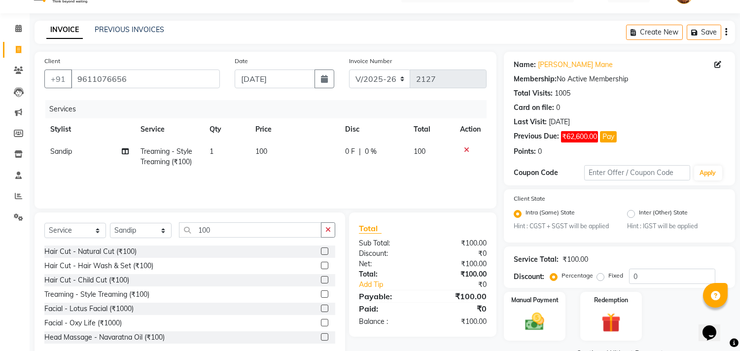
scroll to position [46, 0]
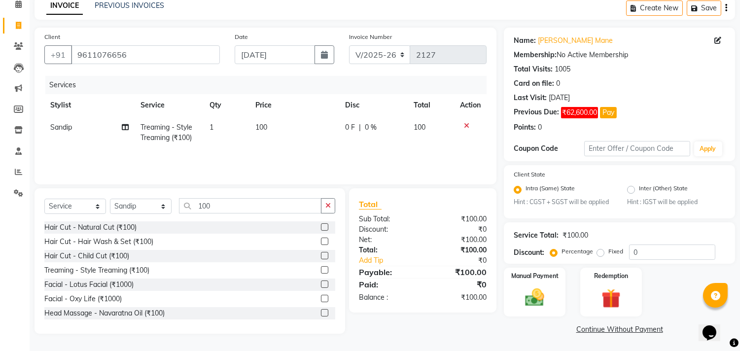
click at [589, 332] on link "Continue Without Payment" at bounding box center [619, 329] width 227 height 10
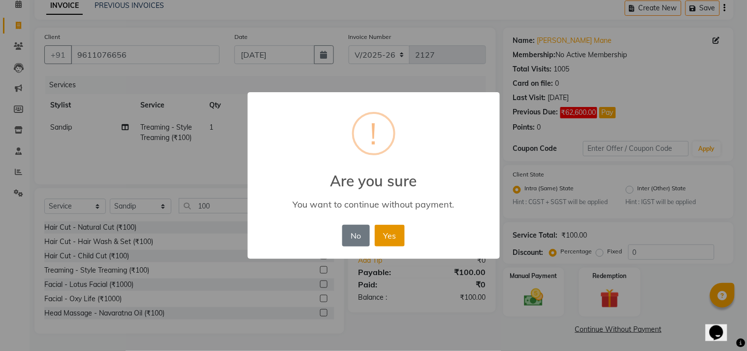
click at [388, 231] on button "Yes" at bounding box center [390, 236] width 30 height 22
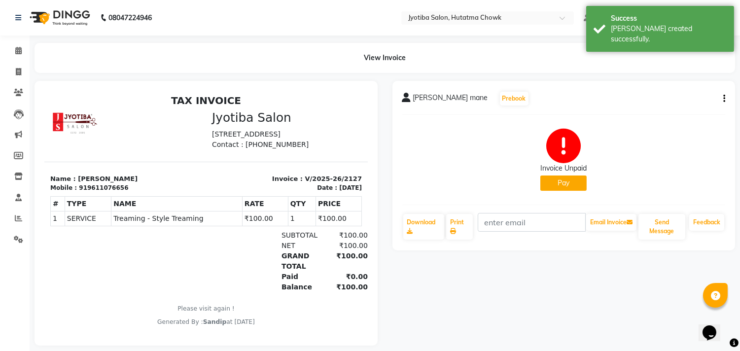
click at [558, 184] on button "Pay" at bounding box center [563, 182] width 46 height 15
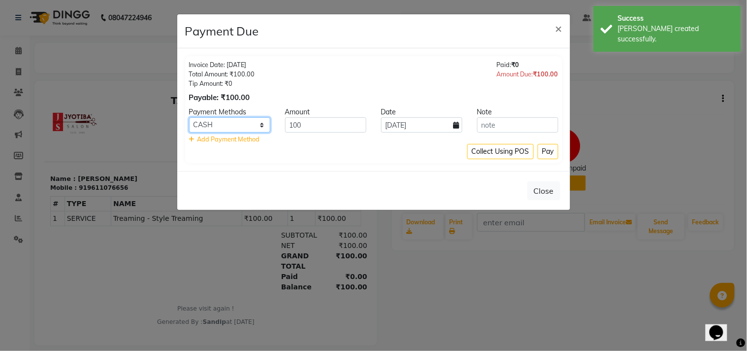
drag, startPoint x: 244, startPoint y: 123, endPoint x: 244, endPoint y: 129, distance: 5.4
click at [244, 123] on select "CASH ONLINE CARD" at bounding box center [229, 124] width 81 height 15
select select "3"
click at [189, 117] on select "CASH ONLINE CARD" at bounding box center [229, 124] width 81 height 15
click at [551, 154] on button "Pay" at bounding box center [548, 151] width 21 height 15
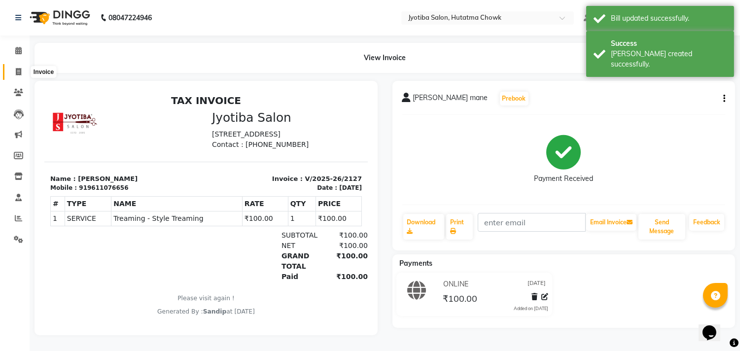
click at [17, 71] on icon at bounding box center [18, 71] width 5 height 7
select select "service"
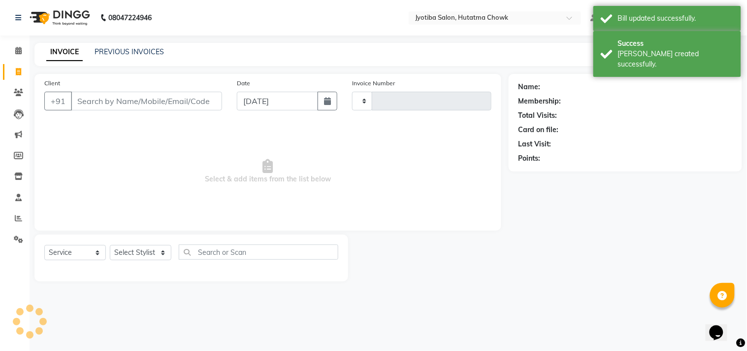
type input "2128"
select select "556"
select select "membership"
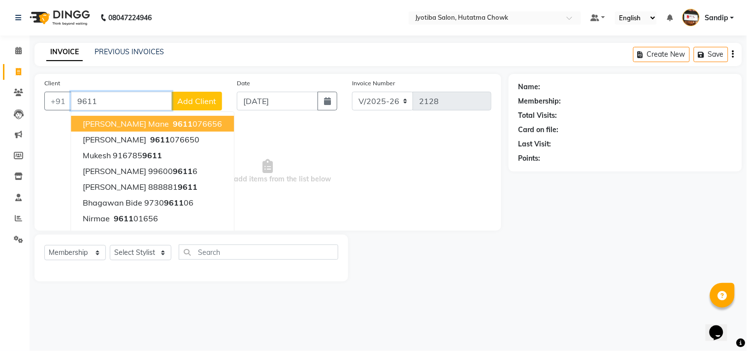
click at [173, 124] on span "9611" at bounding box center [183, 124] width 20 height 10
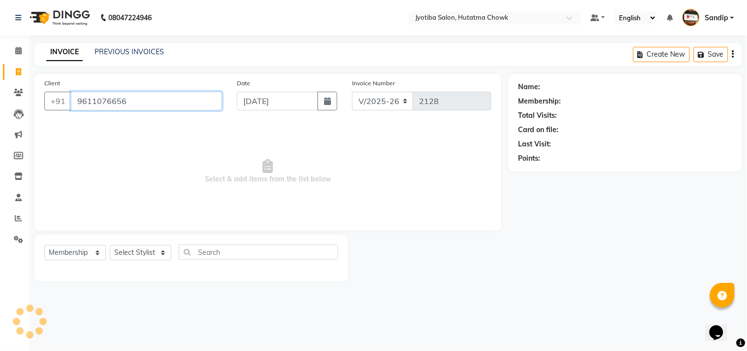
type input "9611076656"
click at [66, 249] on select "Select Service Product Membership Package Voucher Prepaid Gift Card" at bounding box center [75, 252] width 62 height 15
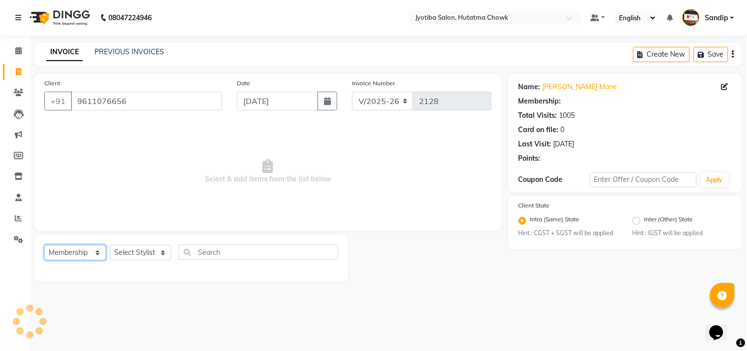
select select "service"
click at [44, 245] on select "Select Service Product Membership Package Voucher Prepaid Gift Card" at bounding box center [75, 252] width 62 height 15
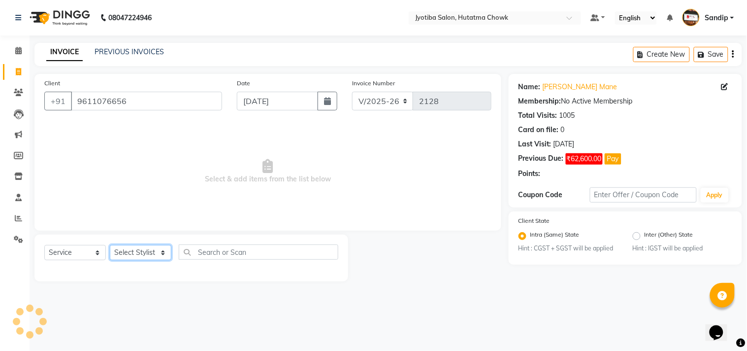
click at [131, 249] on select "Select Stylist [PERSON_NAME] [PERSON_NAME] [PERSON_NAME] [PERSON_NAME] prem RAH…" at bounding box center [141, 252] width 62 height 15
select select "7208"
click at [110, 245] on select "Select Stylist [PERSON_NAME] [PERSON_NAME] [PERSON_NAME] [PERSON_NAME] prem RAH…" at bounding box center [141, 252] width 62 height 15
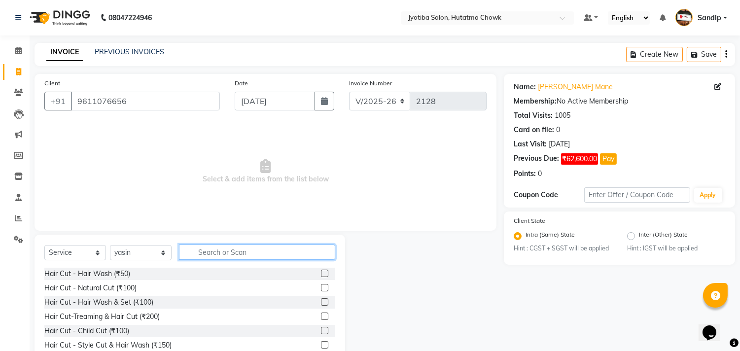
click at [223, 250] on input "text" at bounding box center [257, 251] width 156 height 15
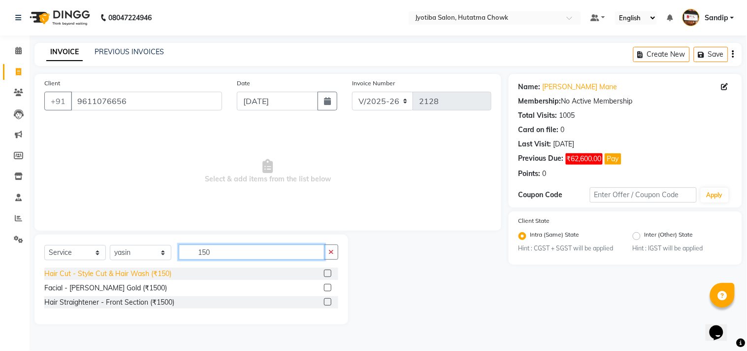
type input "150"
click at [146, 270] on div "Hair Cut - Style Cut & Hair Wash (₹150)" at bounding box center [107, 274] width 127 height 10
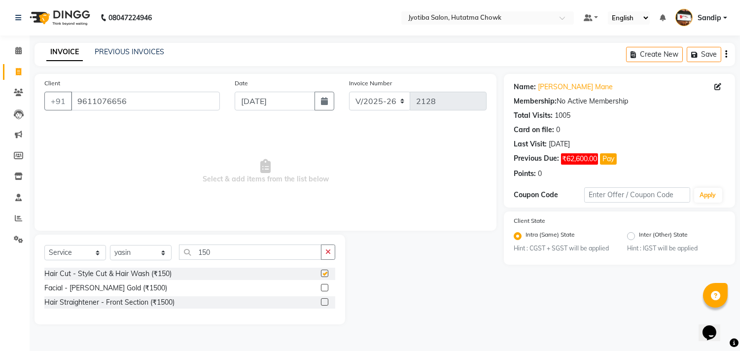
checkbox input "false"
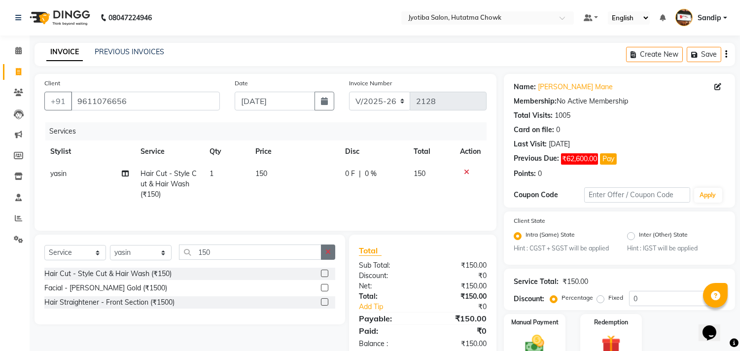
click at [328, 253] on icon "button" at bounding box center [327, 251] width 5 height 7
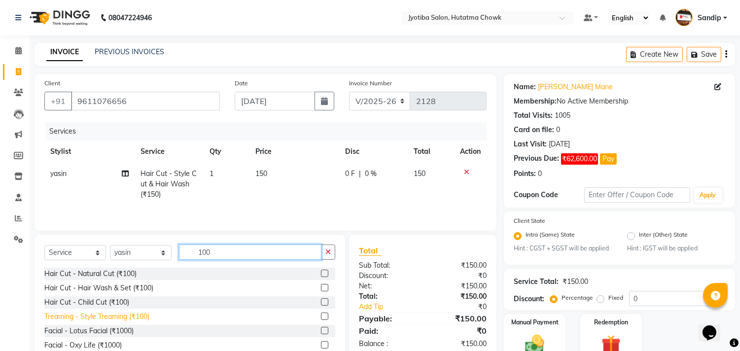
type input "100"
click at [120, 316] on div "Treaming - Style Treaming (₹100)" at bounding box center [96, 316] width 105 height 10
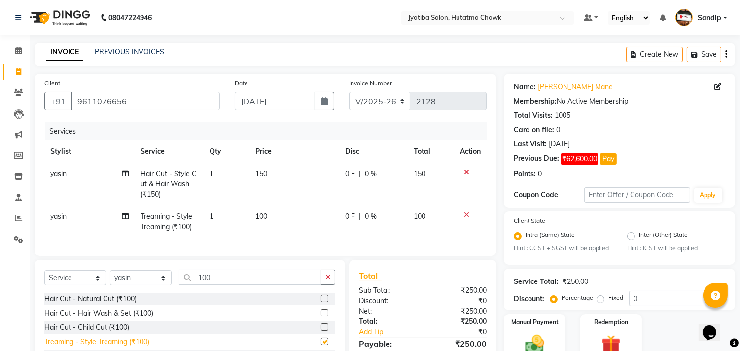
checkbox input "false"
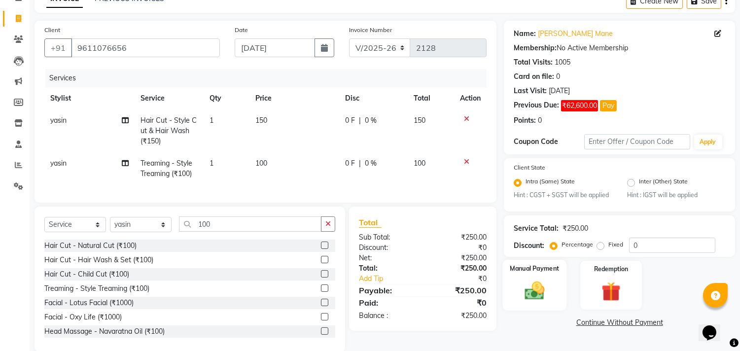
scroll to position [77, 0]
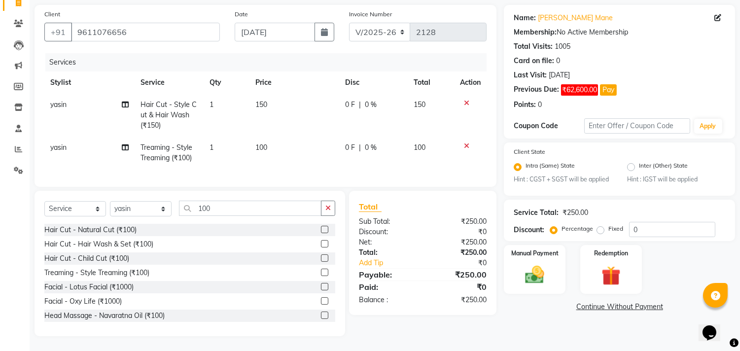
click at [593, 302] on link "Continue Without Payment" at bounding box center [619, 307] width 227 height 10
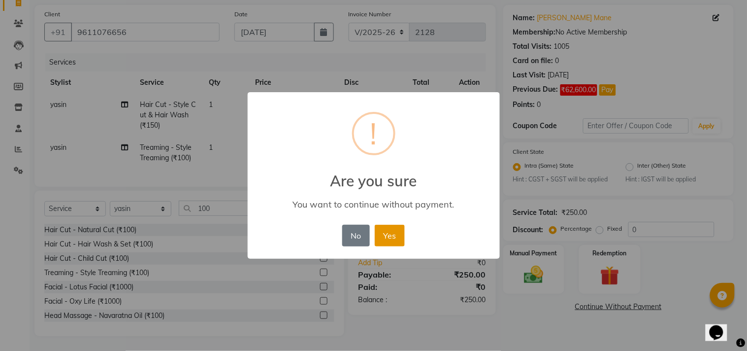
click at [386, 232] on button "Yes" at bounding box center [390, 236] width 30 height 22
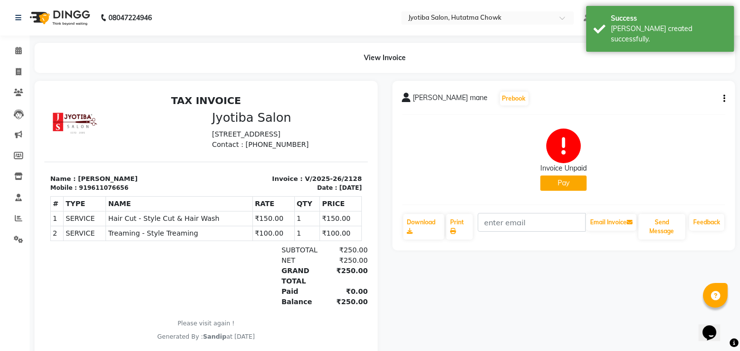
click at [564, 176] on button "Pay" at bounding box center [563, 182] width 46 height 15
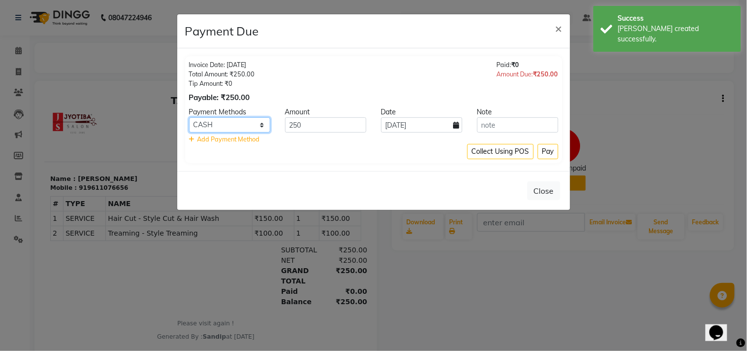
click at [249, 119] on select "CASH ONLINE CARD" at bounding box center [229, 124] width 81 height 15
select select "3"
click at [189, 117] on select "CASH ONLINE CARD" at bounding box center [229, 124] width 81 height 15
click at [548, 149] on button "Pay" at bounding box center [548, 151] width 21 height 15
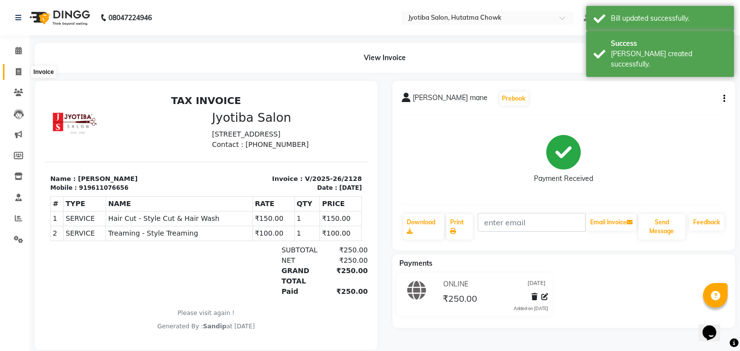
click at [17, 70] on icon at bounding box center [18, 71] width 5 height 7
select select "service"
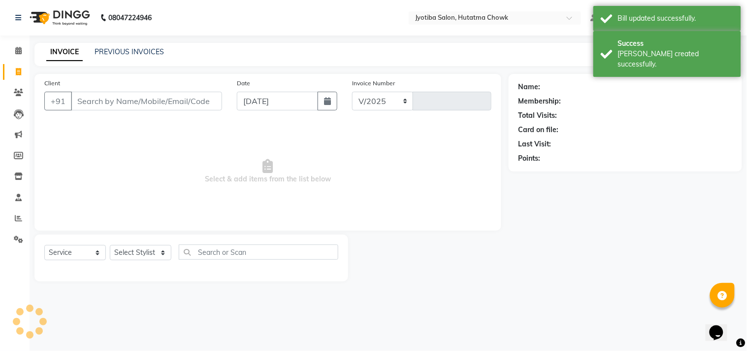
select select "556"
type input "2129"
select select "membership"
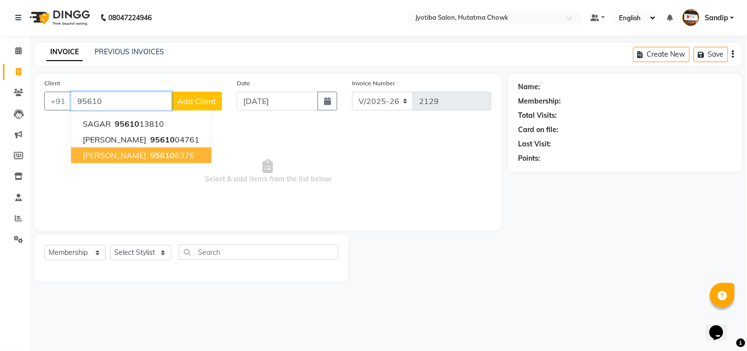
click at [148, 157] on ngb-highlight "95610 6376" at bounding box center [171, 155] width 46 height 10
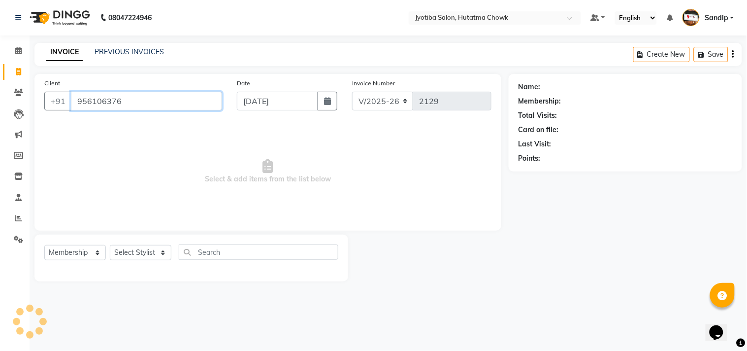
type input "956106376"
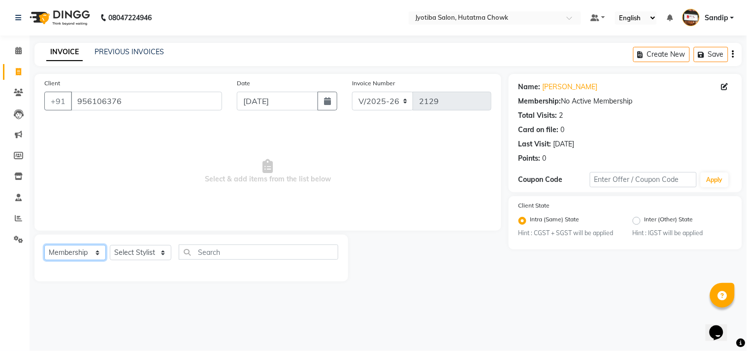
click at [67, 252] on select "Select Service Product Membership Package Voucher Prepaid Gift Card" at bounding box center [75, 252] width 62 height 15
select select "service"
click at [44, 245] on select "Select Service Product Membership Package Voucher Prepaid Gift Card" at bounding box center [75, 252] width 62 height 15
click at [142, 253] on select "Select Stylist [PERSON_NAME] [PERSON_NAME] [PERSON_NAME] [PERSON_NAME] prem RAH…" at bounding box center [141, 252] width 62 height 15
select select "36046"
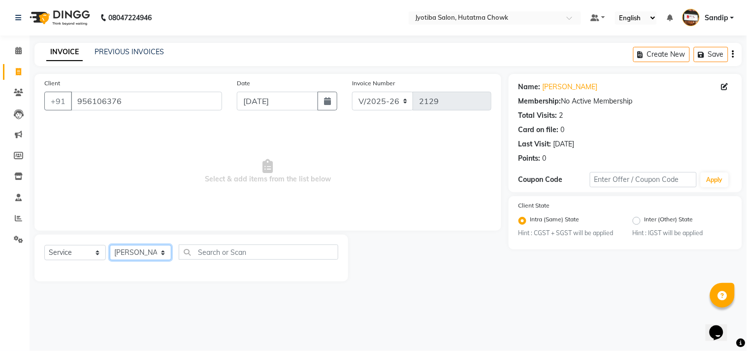
click at [110, 245] on select "Select Stylist [PERSON_NAME] [PERSON_NAME] [PERSON_NAME] [PERSON_NAME] prem RAH…" at bounding box center [141, 252] width 62 height 15
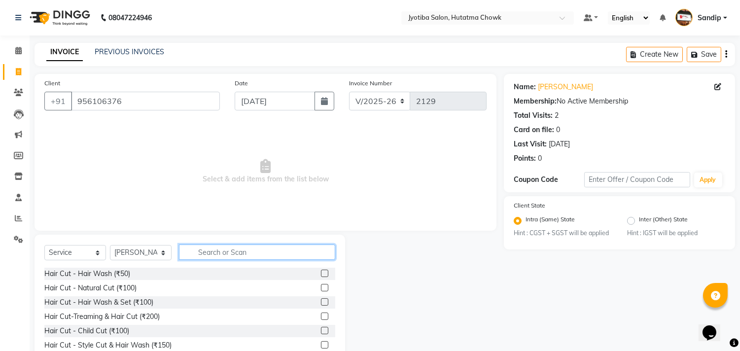
click at [208, 244] on input "text" at bounding box center [257, 251] width 156 height 15
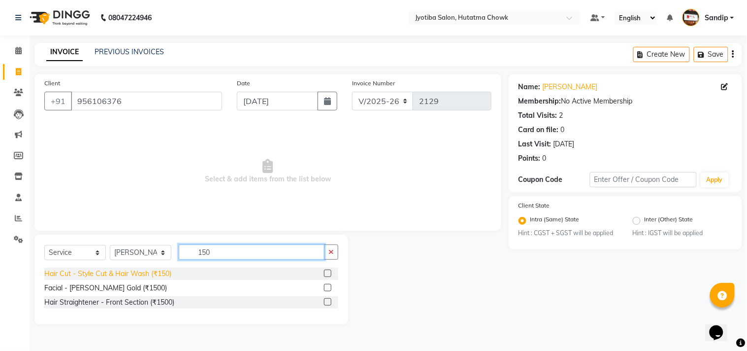
type input "150"
click at [129, 275] on div "Hair Cut - Style Cut & Hair Wash (₹150)" at bounding box center [107, 274] width 127 height 10
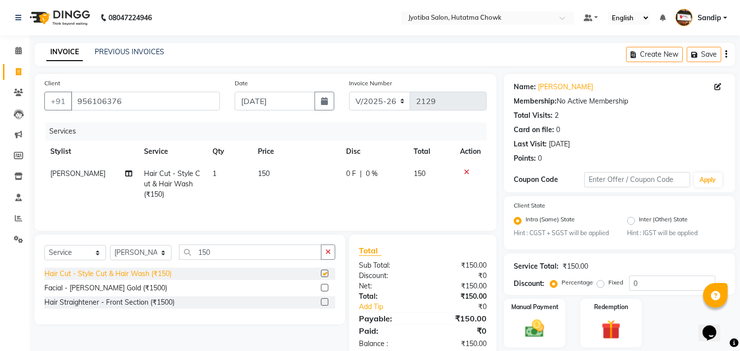
checkbox input "false"
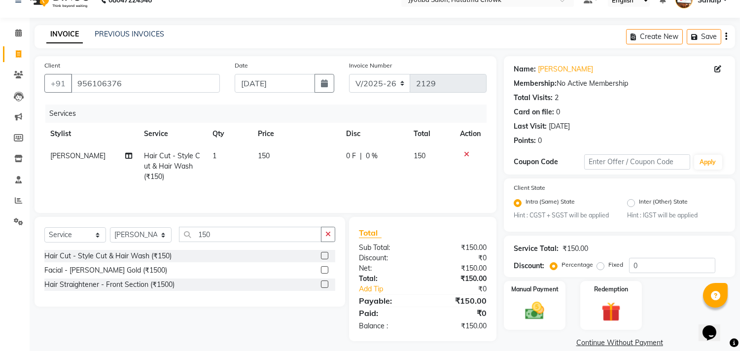
scroll to position [31, 0]
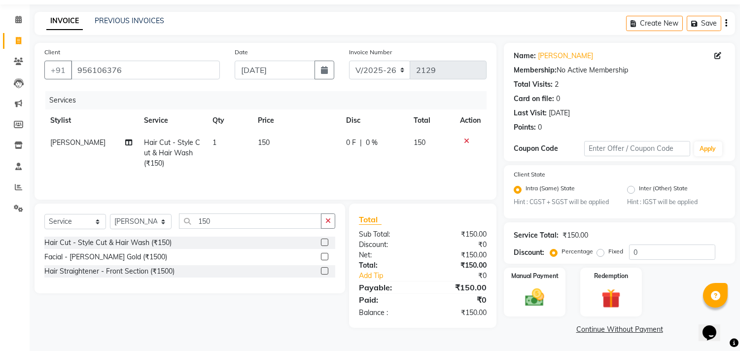
click at [585, 328] on link "Continue Without Payment" at bounding box center [619, 329] width 227 height 10
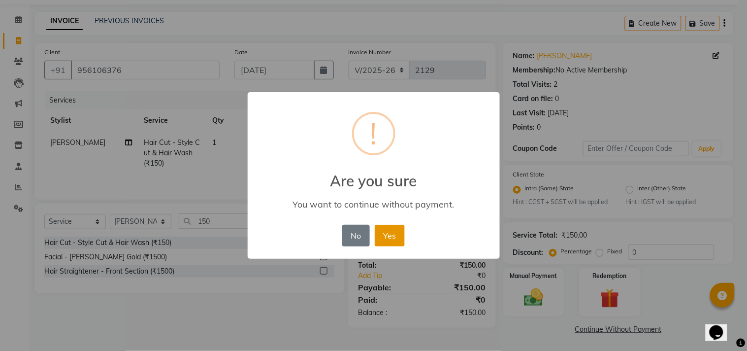
click at [393, 236] on button "Yes" at bounding box center [390, 236] width 30 height 22
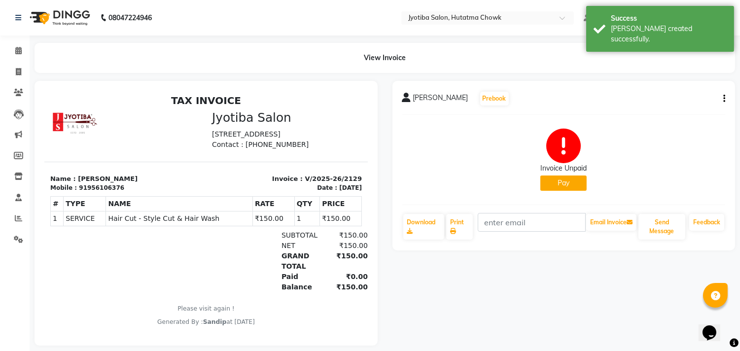
click at [563, 183] on button "Pay" at bounding box center [563, 182] width 46 height 15
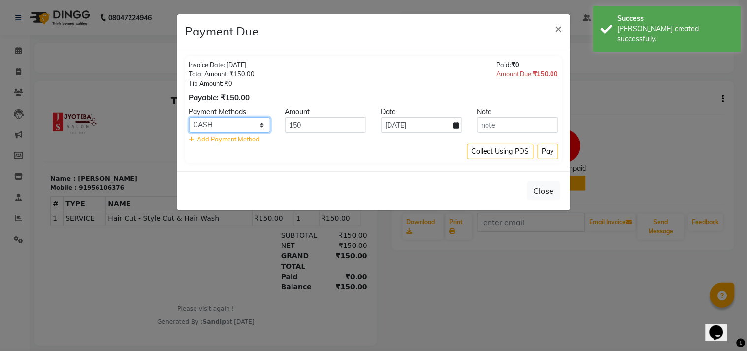
click at [225, 124] on select "CASH ONLINE CARD" at bounding box center [229, 124] width 81 height 15
select select "3"
click at [189, 117] on select "CASH ONLINE CARD" at bounding box center [229, 124] width 81 height 15
click at [546, 146] on button "Pay" at bounding box center [548, 151] width 21 height 15
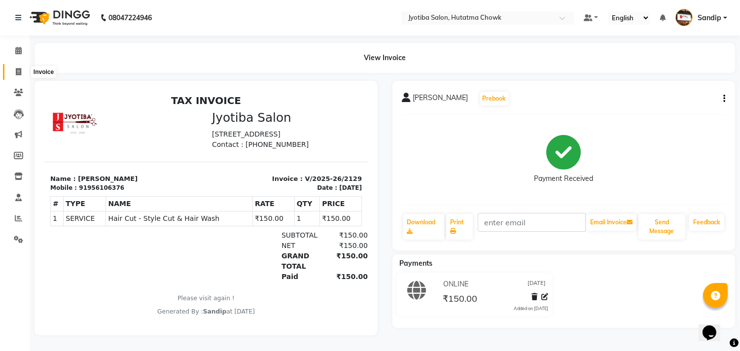
click at [16, 75] on icon at bounding box center [18, 71] width 5 height 7
select select "service"
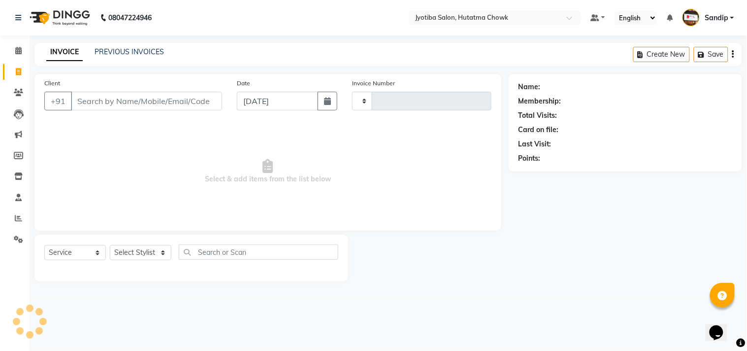
type input "2130"
select select "556"
click at [70, 253] on select "Select Service Product Membership Package Voucher Prepaid Gift Card" at bounding box center [75, 252] width 62 height 15
select select "product"
click at [44, 245] on select "Select Service Product Membership Package Voucher Prepaid Gift Card" at bounding box center [75, 252] width 62 height 15
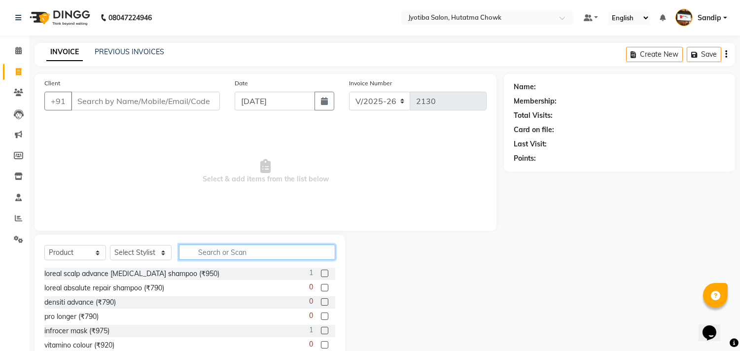
click at [208, 252] on input "text" at bounding box center [257, 251] width 156 height 15
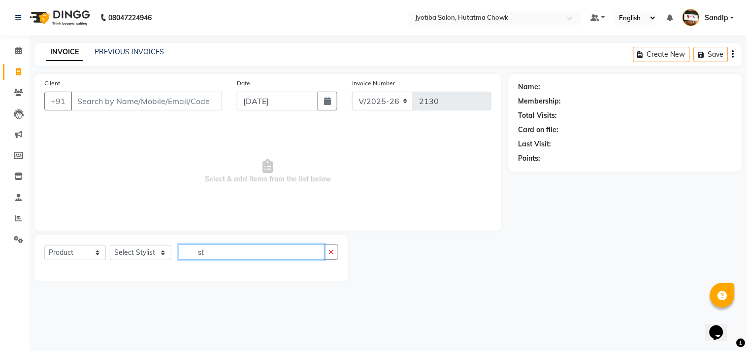
type input "s"
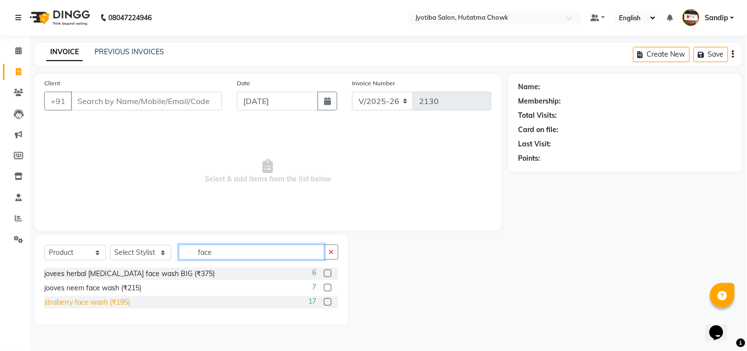
type input "face"
click at [99, 306] on div "straberry face wash (₹195)" at bounding box center [87, 302] width 86 height 10
click at [100, 304] on div "straberry face wash (₹195)" at bounding box center [87, 302] width 86 height 10
click at [93, 301] on div "straberry face wash (₹195)" at bounding box center [87, 302] width 86 height 10
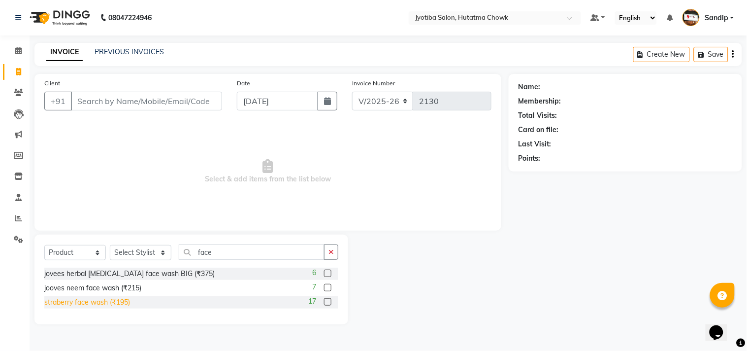
click at [93, 301] on div "straberry face wash (₹195)" at bounding box center [87, 302] width 86 height 10
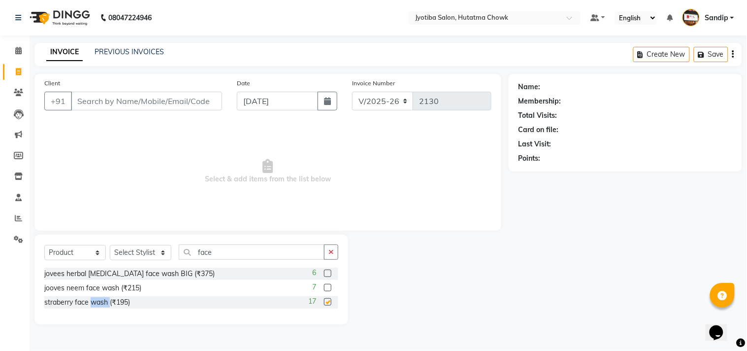
checkbox input "false"
click at [130, 252] on select "Select Stylist [PERSON_NAME] [PERSON_NAME] [PERSON_NAME] [PERSON_NAME] prem RAH…" at bounding box center [141, 252] width 62 height 15
select select "7208"
click at [110, 245] on select "Select Stylist [PERSON_NAME] [PERSON_NAME] [PERSON_NAME] [PERSON_NAME] prem RAH…" at bounding box center [141, 252] width 62 height 15
click at [92, 303] on div "straberry face wash (₹195)" at bounding box center [87, 302] width 86 height 10
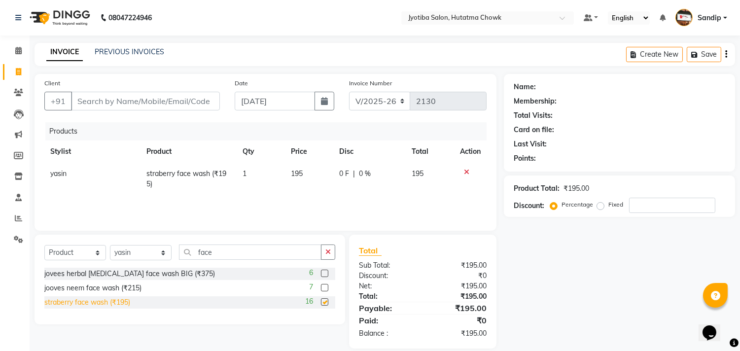
checkbox input "false"
click at [465, 169] on icon at bounding box center [466, 172] width 5 height 7
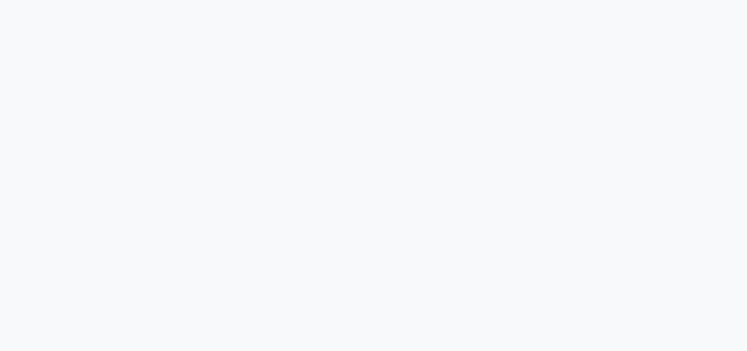
select select "service"
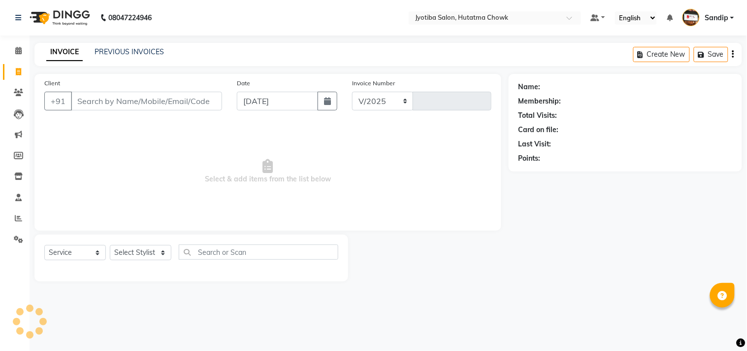
select select "556"
type input "2130"
select select "membership"
click at [129, 50] on link "PREVIOUS INVOICES" at bounding box center [129, 51] width 69 height 9
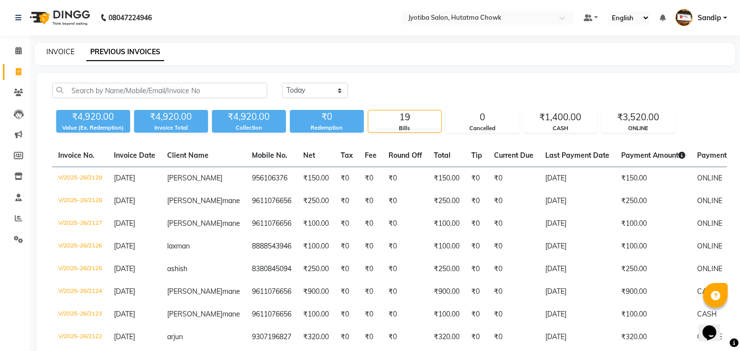
click at [60, 49] on link "INVOICE" at bounding box center [60, 51] width 28 height 9
select select "service"
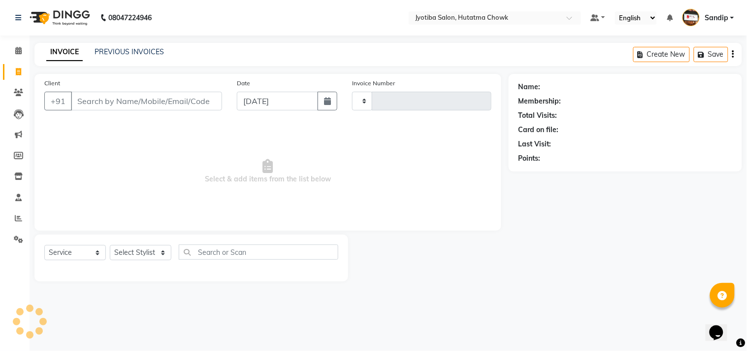
type input "2130"
select select "556"
select select "membership"
click at [17, 51] on icon at bounding box center [18, 50] width 6 height 7
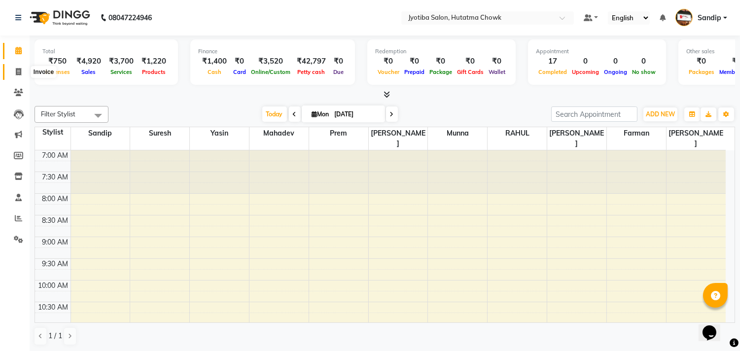
click at [16, 76] on span at bounding box center [18, 72] width 17 height 11
select select "service"
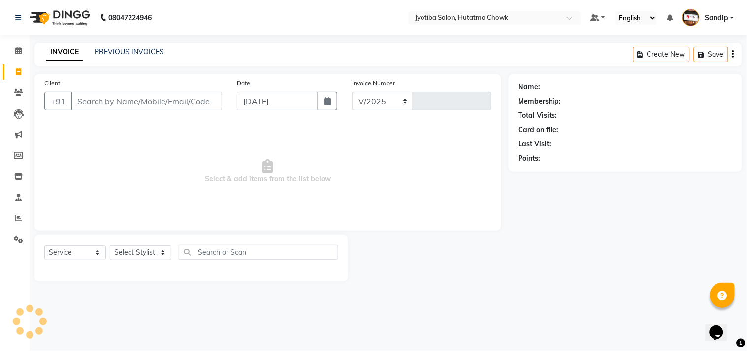
select select "556"
type input "2130"
select select "membership"
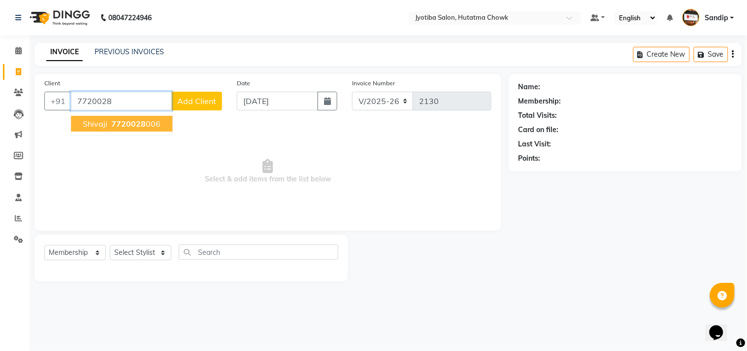
click at [147, 129] on button "Shivaji 7720028 006" at bounding box center [121, 124] width 101 height 16
type input "7720028006"
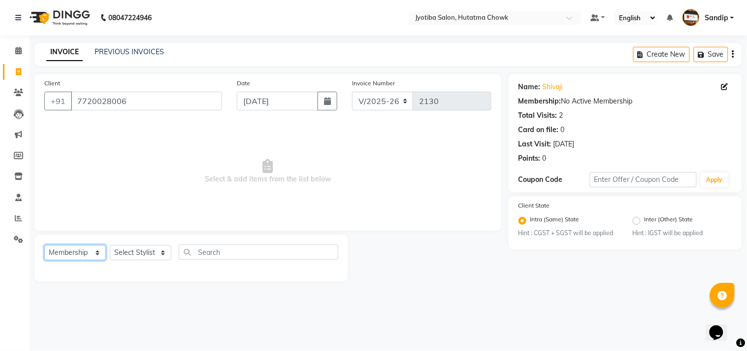
click at [75, 258] on select "Select Service Product Membership Package Voucher Prepaid Gift Card" at bounding box center [75, 252] width 62 height 15
select select "service"
click at [44, 245] on select "Select Service Product Membership Package Voucher Prepaid Gift Card" at bounding box center [75, 252] width 62 height 15
click at [135, 251] on select "Select Stylist [PERSON_NAME] [PERSON_NAME] [PERSON_NAME] [PERSON_NAME] prem RAH…" at bounding box center [141, 252] width 62 height 15
select select "7206"
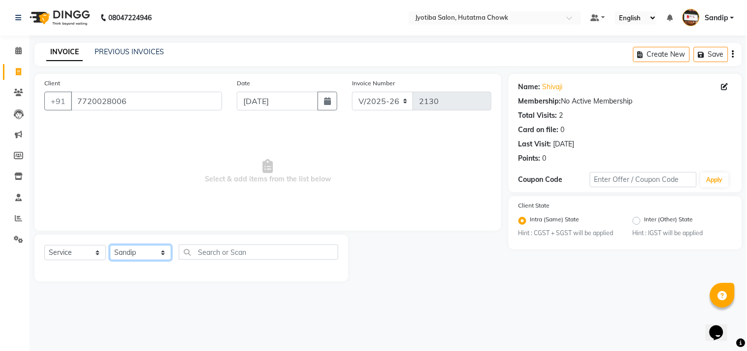
click at [110, 245] on select "Select Stylist [PERSON_NAME] [PERSON_NAME] [PERSON_NAME] [PERSON_NAME] prem RAH…" at bounding box center [141, 252] width 62 height 15
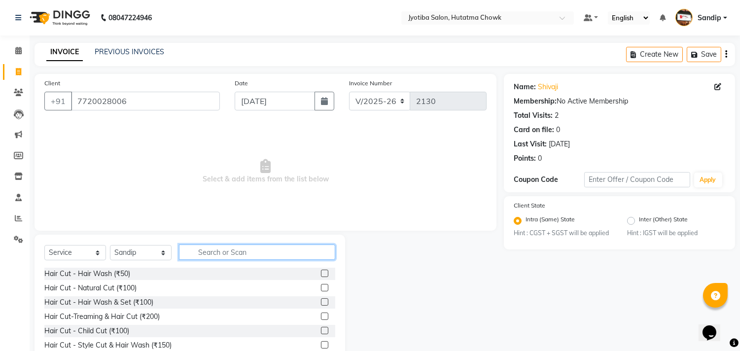
click at [219, 252] on input "text" at bounding box center [257, 251] width 156 height 15
type input "100"
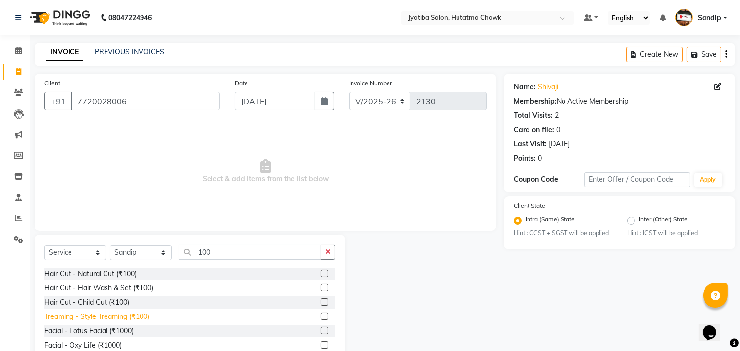
click at [112, 319] on div "Treaming - Style Treaming (₹100)" at bounding box center [96, 316] width 105 height 10
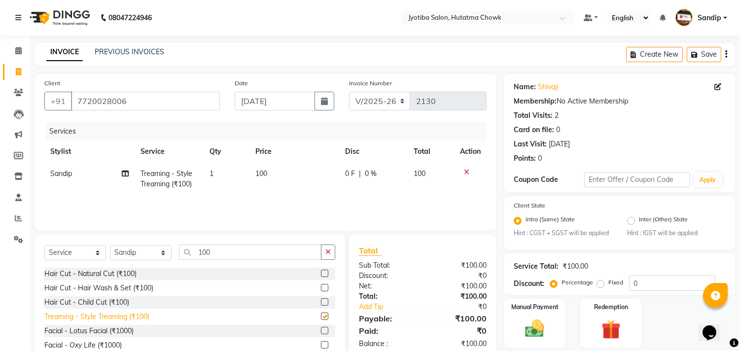
checkbox input "false"
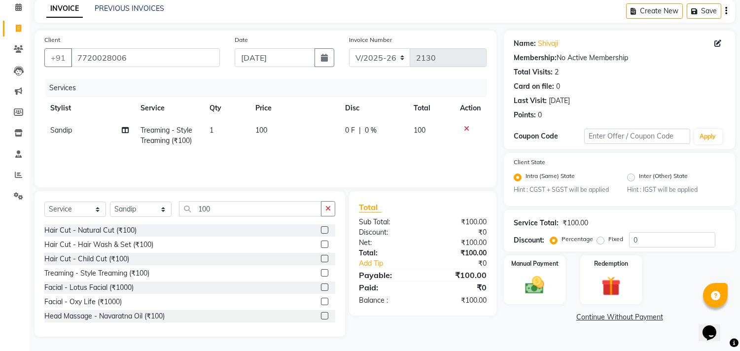
click at [592, 319] on link "Continue Without Payment" at bounding box center [619, 317] width 227 height 10
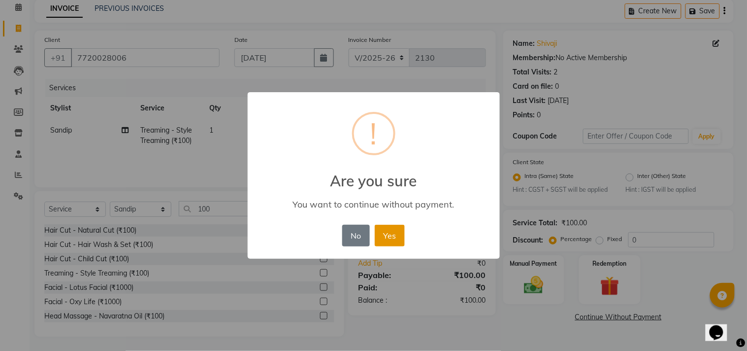
click at [385, 225] on button "Yes" at bounding box center [390, 236] width 30 height 22
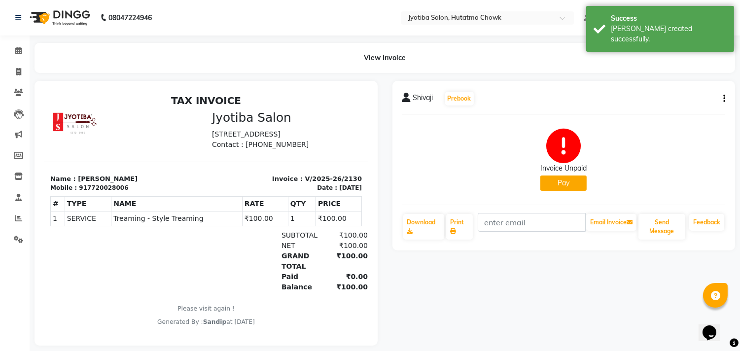
click at [553, 186] on button "Pay" at bounding box center [563, 182] width 46 height 15
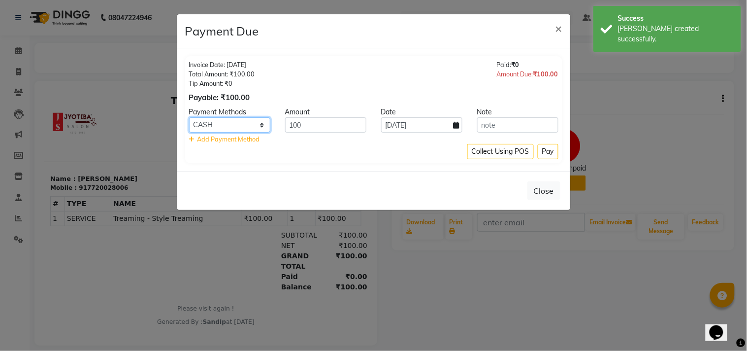
click at [239, 124] on select "CASH ONLINE CARD" at bounding box center [229, 124] width 81 height 15
select select "3"
click at [189, 117] on select "CASH ONLINE CARD" at bounding box center [229, 124] width 81 height 15
click at [547, 149] on button "Pay" at bounding box center [548, 151] width 21 height 15
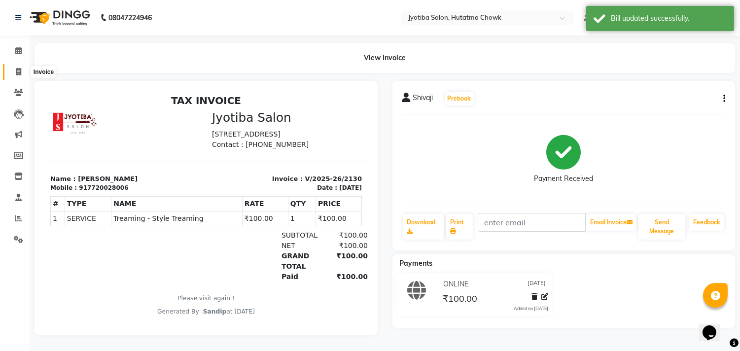
click at [16, 70] on icon at bounding box center [18, 71] width 5 height 7
select select "service"
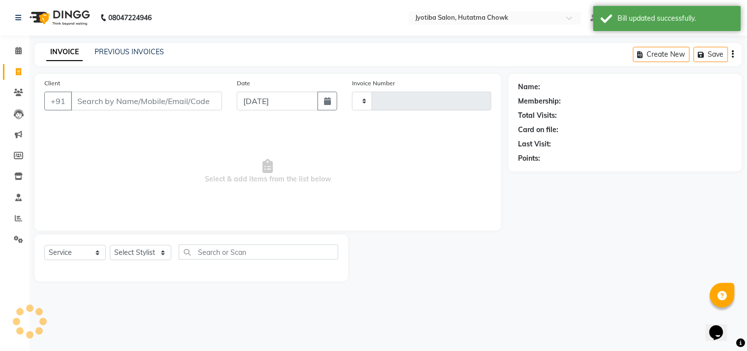
type input "2131"
select select "556"
select select "membership"
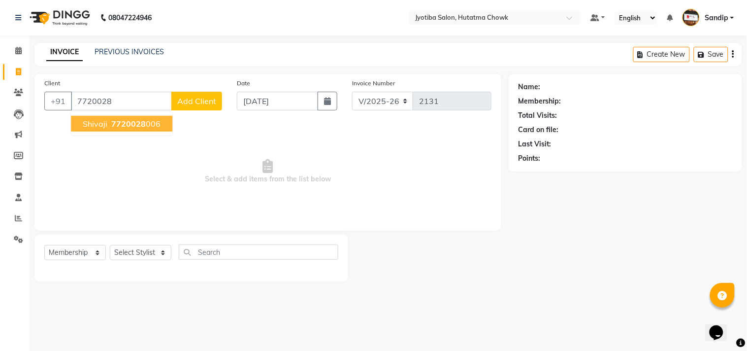
click at [116, 129] on button "Shivaji 7720028 006" at bounding box center [121, 124] width 101 height 16
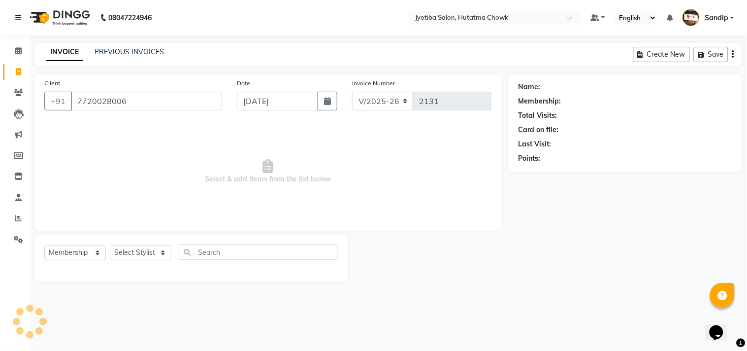
type input "7720028006"
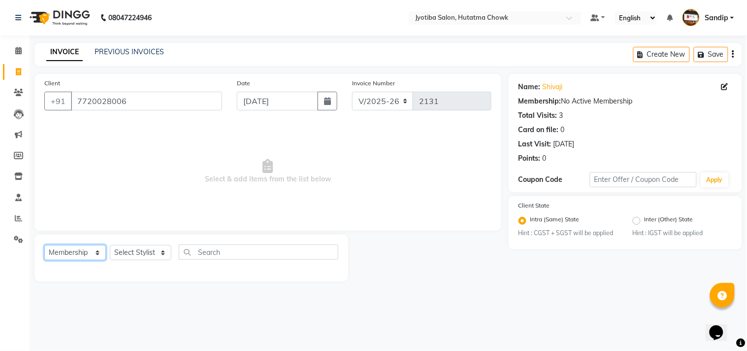
click at [70, 249] on select "Select Service Product Membership Package Voucher Prepaid Gift Card" at bounding box center [75, 252] width 62 height 15
select select "product"
click at [44, 245] on select "Select Service Product Membership Package Voucher Prepaid Gift Card" at bounding box center [75, 252] width 62 height 15
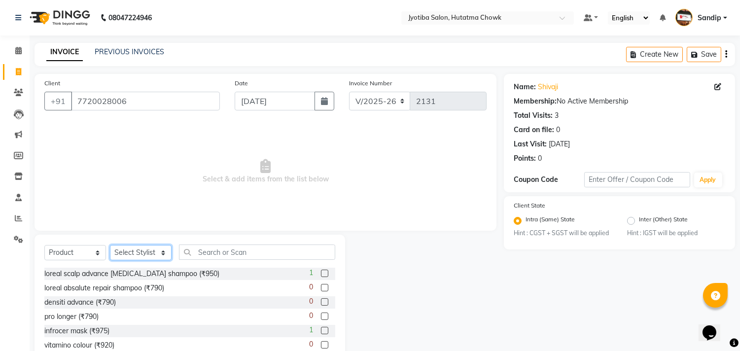
click at [124, 251] on select "Select Stylist [PERSON_NAME] [PERSON_NAME] [PERSON_NAME] [PERSON_NAME] prem RAH…" at bounding box center [141, 252] width 62 height 15
select select "7206"
click at [110, 245] on select "Select Stylist [PERSON_NAME] [PERSON_NAME] [PERSON_NAME] [PERSON_NAME] prem RAH…" at bounding box center [141, 252] width 62 height 15
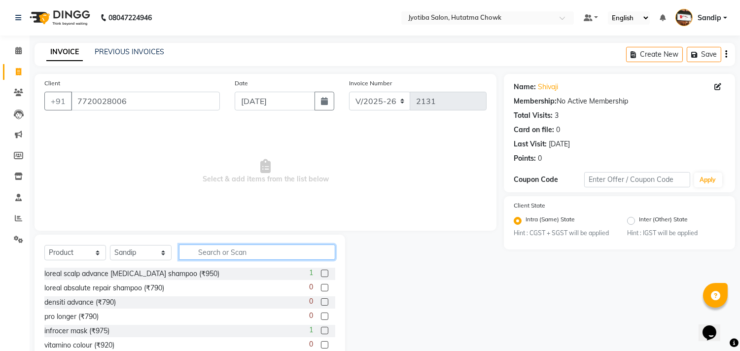
click at [214, 254] on input "text" at bounding box center [257, 251] width 156 height 15
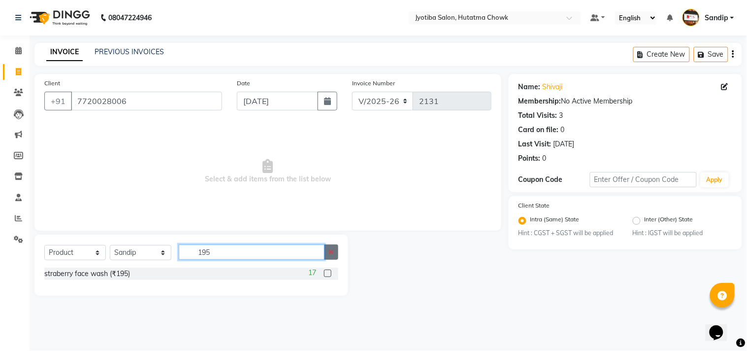
type input "195"
click at [332, 252] on icon "button" at bounding box center [331, 251] width 5 height 7
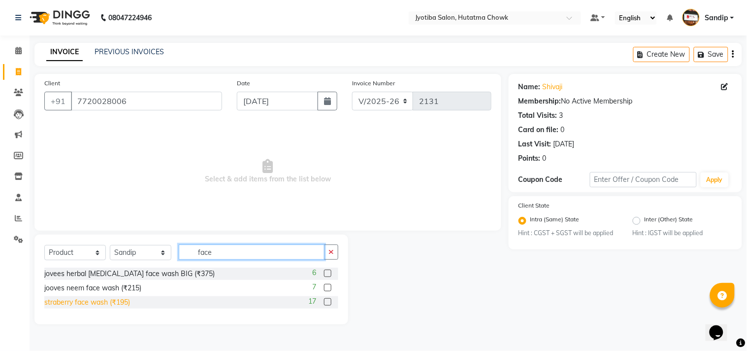
type input "face"
click at [86, 304] on div "straberry face wash (₹195)" at bounding box center [87, 302] width 86 height 10
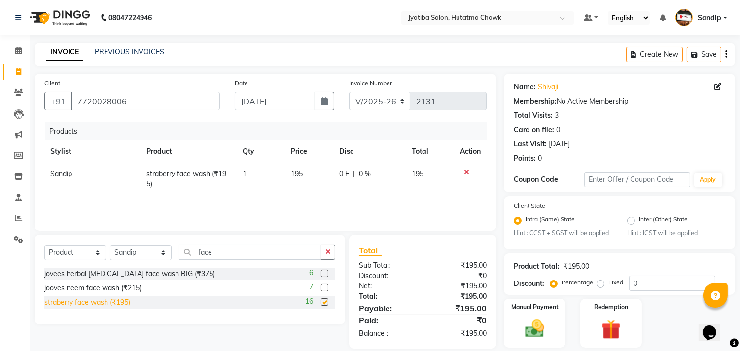
checkbox input "false"
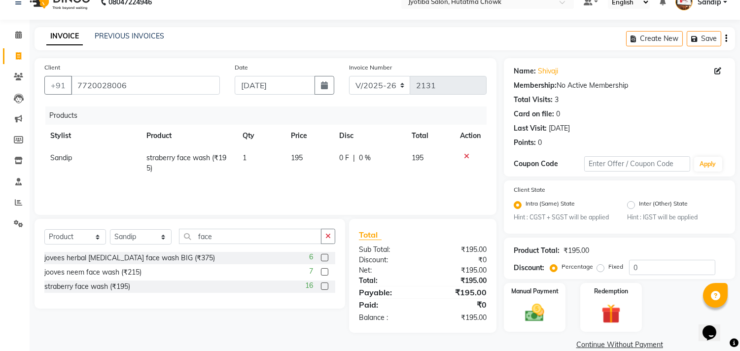
scroll to position [31, 0]
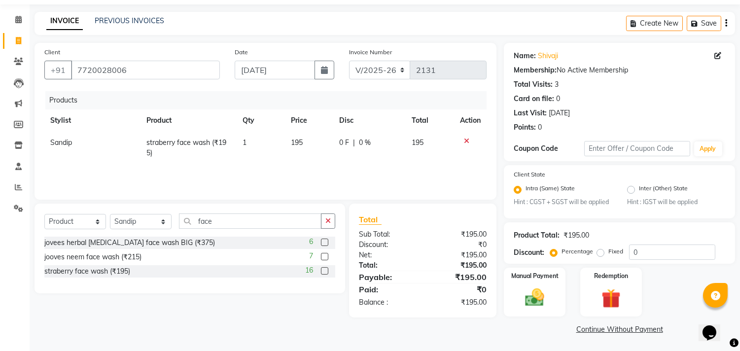
click at [598, 328] on link "Continue Without Payment" at bounding box center [619, 329] width 227 height 10
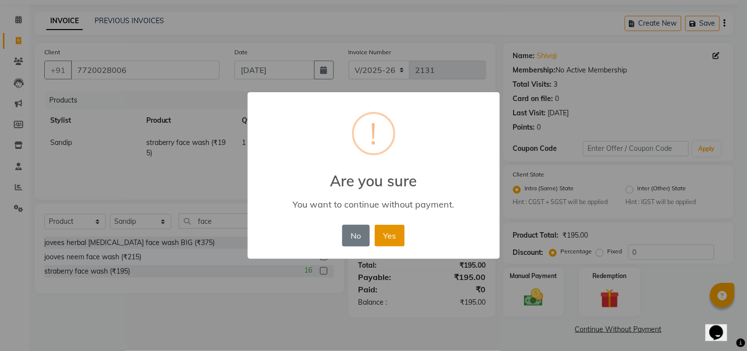
click at [388, 234] on button "Yes" at bounding box center [390, 236] width 30 height 22
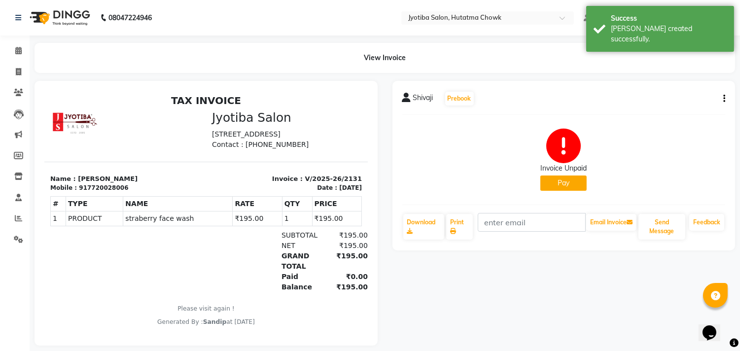
click at [558, 180] on button "Pay" at bounding box center [563, 182] width 46 height 15
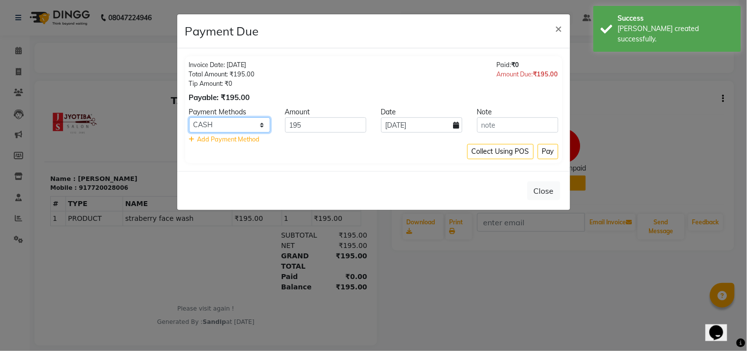
click at [246, 131] on select "CASH ONLINE CARD" at bounding box center [229, 124] width 81 height 15
select select "3"
click at [189, 117] on select "CASH ONLINE CARD" at bounding box center [229, 124] width 81 height 15
click at [547, 145] on button "Pay" at bounding box center [548, 151] width 21 height 15
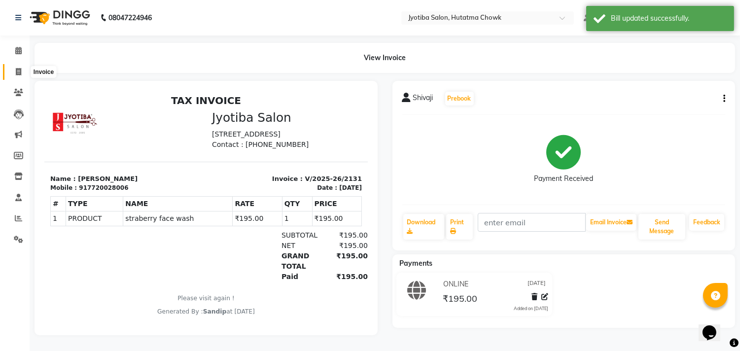
click at [18, 71] on icon at bounding box center [18, 71] width 5 height 7
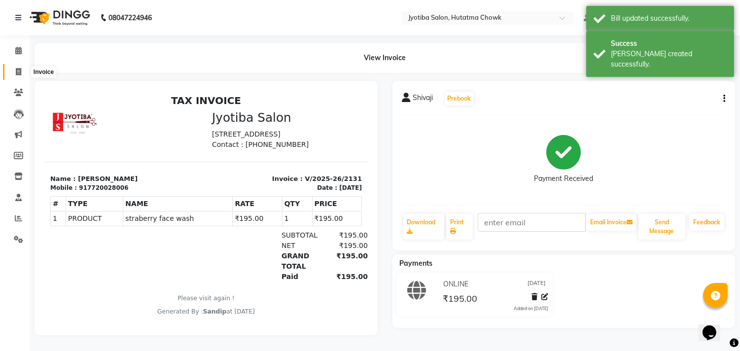
select select "service"
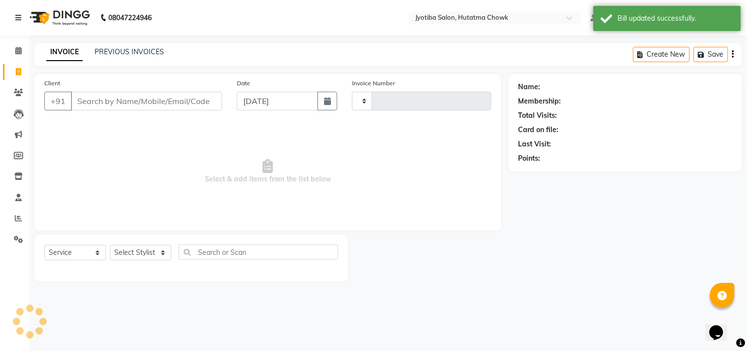
type input "2132"
select select "556"
select select "membership"
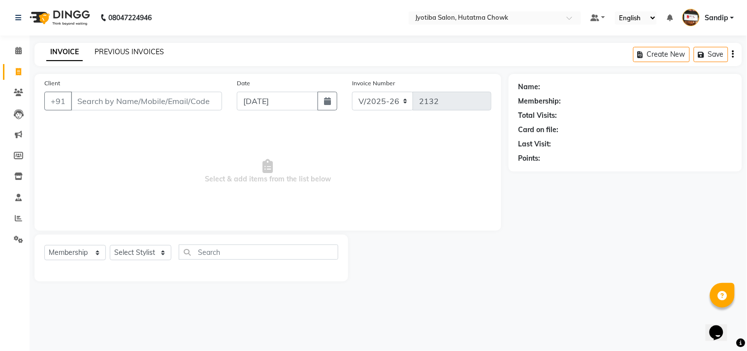
click at [114, 51] on link "PREVIOUS INVOICES" at bounding box center [129, 51] width 69 height 9
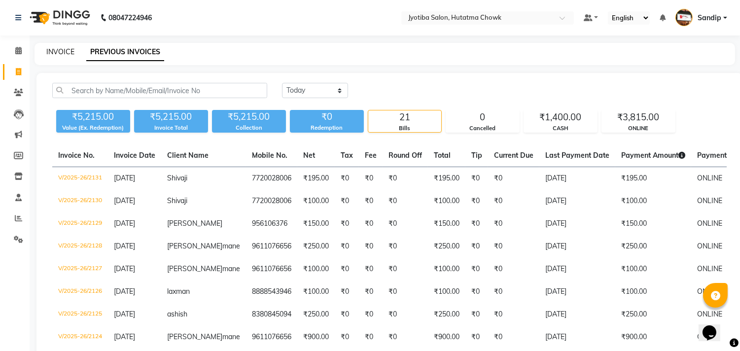
click at [60, 49] on link "INVOICE" at bounding box center [60, 51] width 28 height 9
select select "service"
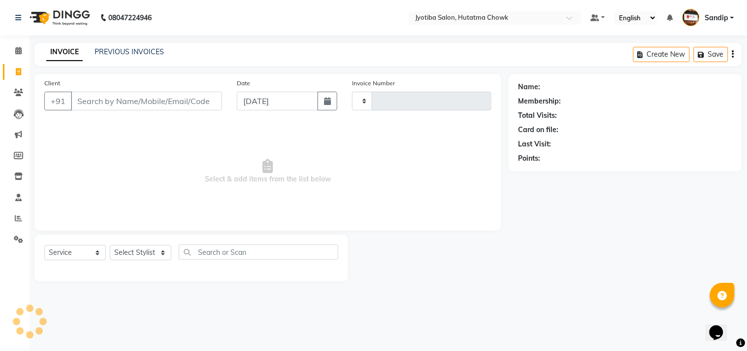
type input "2132"
select select "556"
select select "membership"
click at [121, 51] on link "PREVIOUS INVOICES" at bounding box center [129, 51] width 69 height 9
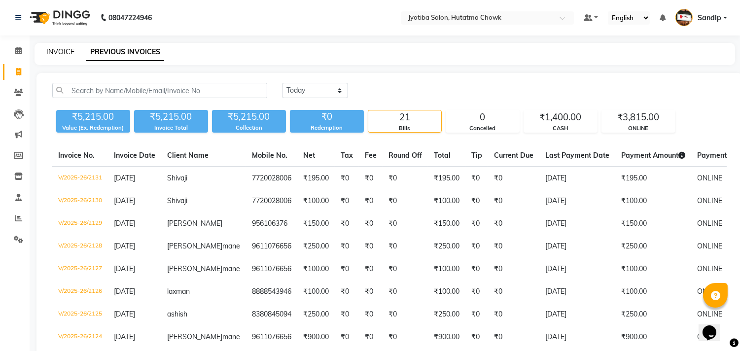
click at [60, 50] on link "INVOICE" at bounding box center [60, 51] width 28 height 9
select select "service"
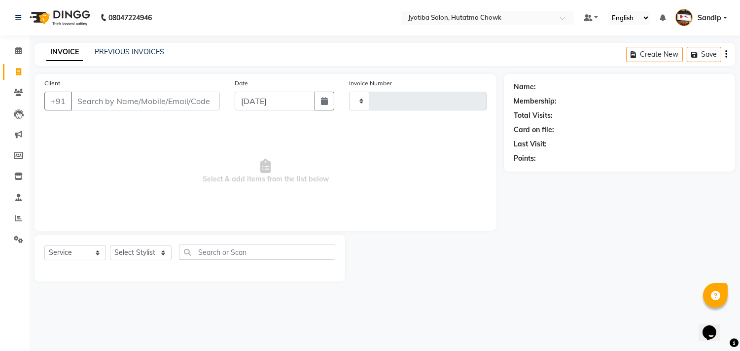
type input "2132"
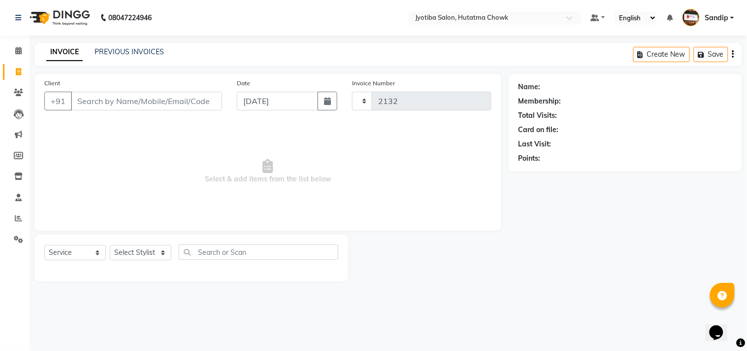
select select "556"
select select "membership"
